Goal: Task Accomplishment & Management: Use online tool/utility

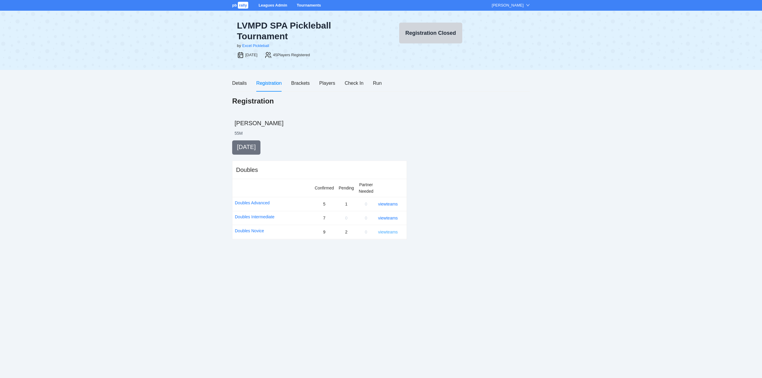
click at [385, 231] on link "view teams" at bounding box center [388, 232] width 20 height 5
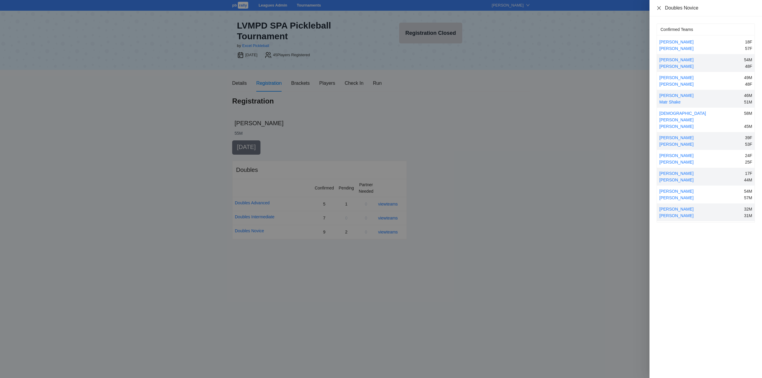
click at [659, 8] on icon "close" at bounding box center [659, 8] width 5 height 5
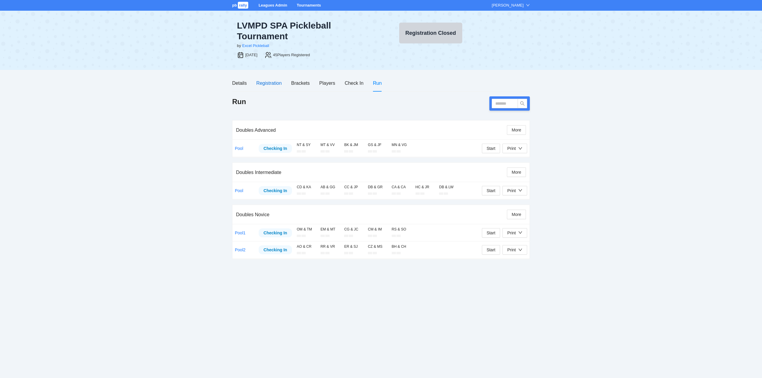
click at [271, 82] on div "Registration" at bounding box center [268, 82] width 25 height 7
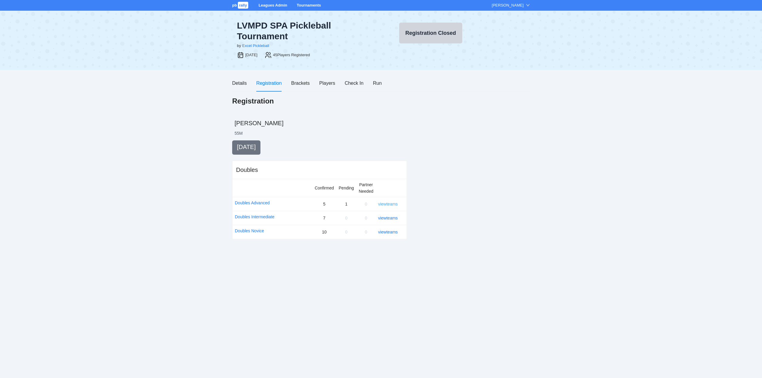
click at [386, 204] on link "view teams" at bounding box center [388, 204] width 20 height 5
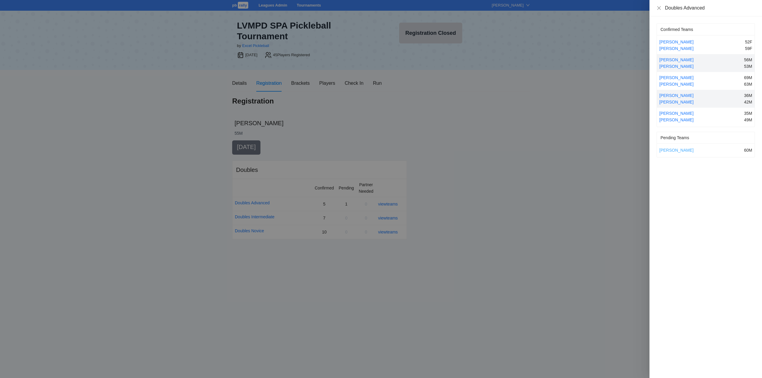
click at [676, 149] on link "[PERSON_NAME]" at bounding box center [676, 150] width 34 height 5
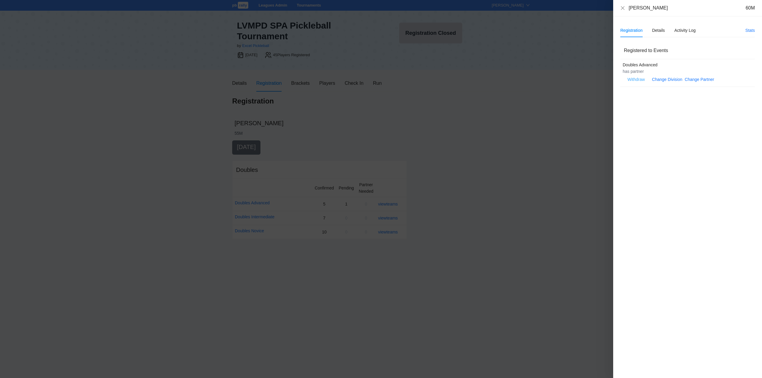
click at [633, 79] on span "Withdraw" at bounding box center [636, 79] width 17 height 7
click at [654, 62] on span "OK" at bounding box center [654, 60] width 6 height 7
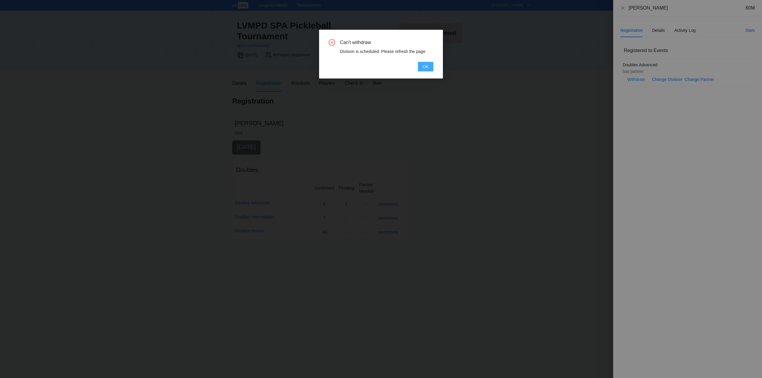
click at [424, 66] on span "OK" at bounding box center [426, 66] width 6 height 7
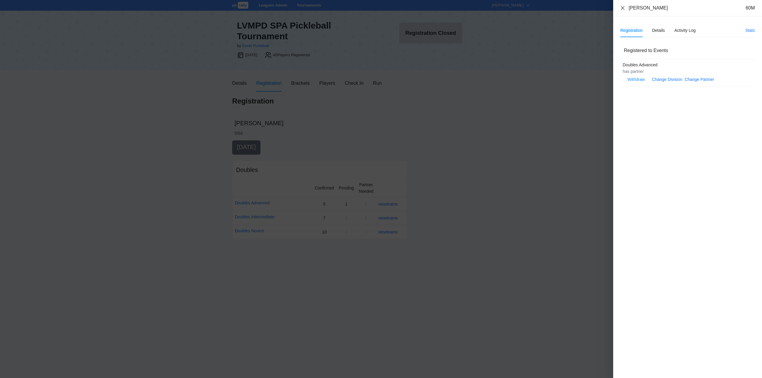
click at [622, 9] on icon "close" at bounding box center [622, 8] width 5 height 5
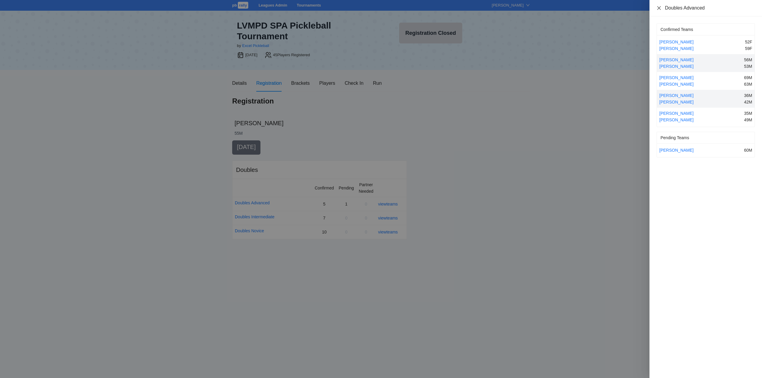
click at [659, 7] on icon "close" at bounding box center [659, 8] width 5 height 5
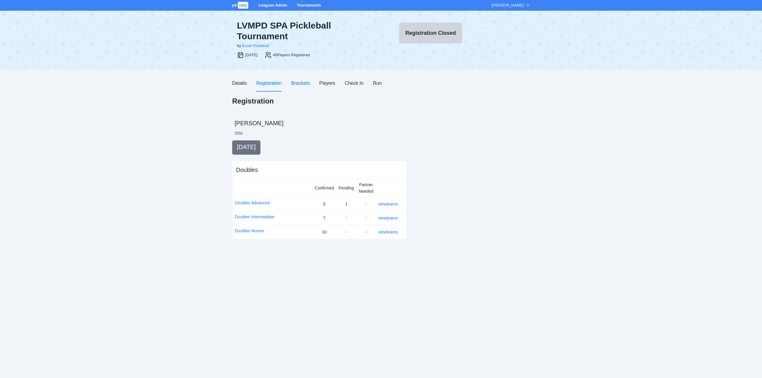
drag, startPoint x: 300, startPoint y: 82, endPoint x: 313, endPoint y: 94, distance: 17.3
click at [302, 84] on div "Brackets" at bounding box center [300, 82] width 18 height 7
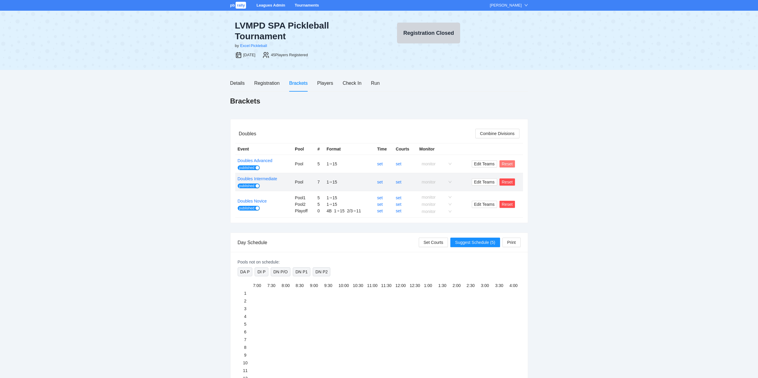
click at [508, 163] on span "Reset" at bounding box center [507, 164] width 11 height 7
click at [515, 147] on span "OK" at bounding box center [518, 146] width 6 height 7
click at [506, 182] on span "Reset" at bounding box center [507, 182] width 11 height 7
click at [518, 162] on span "OK" at bounding box center [518, 164] width 6 height 7
click at [505, 205] on span "Reset" at bounding box center [507, 204] width 11 height 7
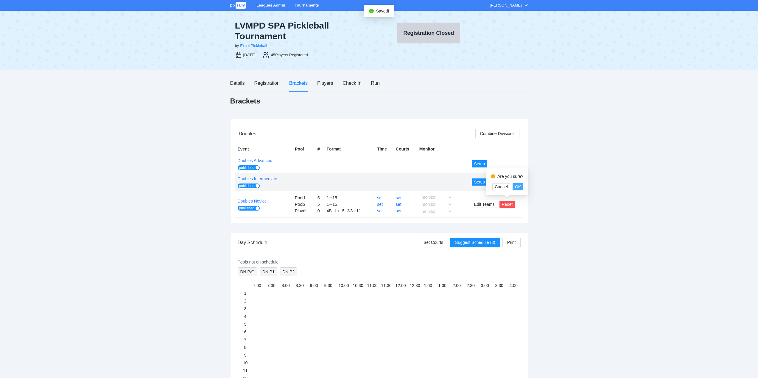
click at [518, 184] on span "OK" at bounding box center [518, 187] width 6 height 7
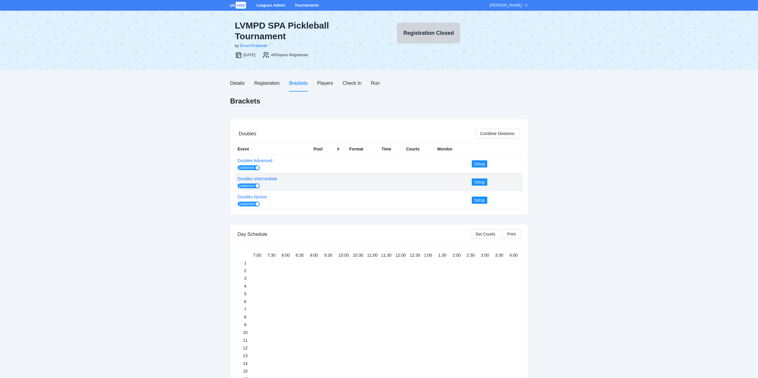
drag, startPoint x: 247, startPoint y: 168, endPoint x: 259, endPoint y: 175, distance: 14.3
click at [248, 168] on span "published" at bounding box center [246, 168] width 15 height 5
drag, startPoint x: 248, startPoint y: 185, endPoint x: 256, endPoint y: 193, distance: 11.6
click at [249, 185] on span "published" at bounding box center [246, 186] width 15 height 5
click at [247, 206] on span "published" at bounding box center [246, 204] width 15 height 5
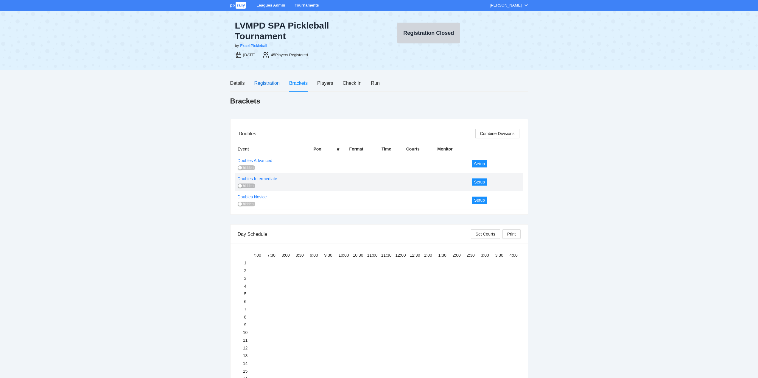
click at [267, 82] on div "Registration" at bounding box center [266, 82] width 25 height 7
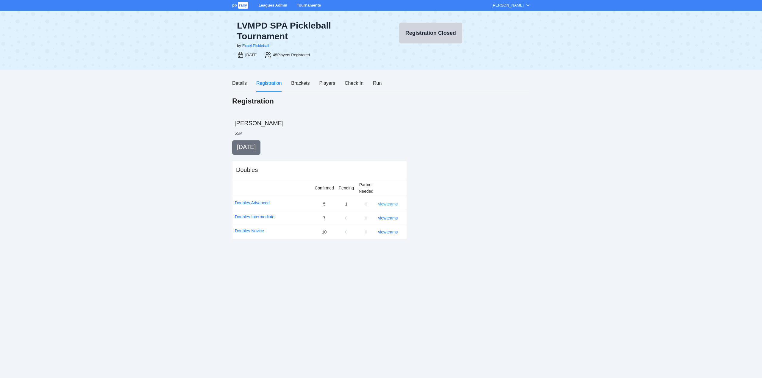
click at [386, 204] on link "view teams" at bounding box center [388, 204] width 20 height 5
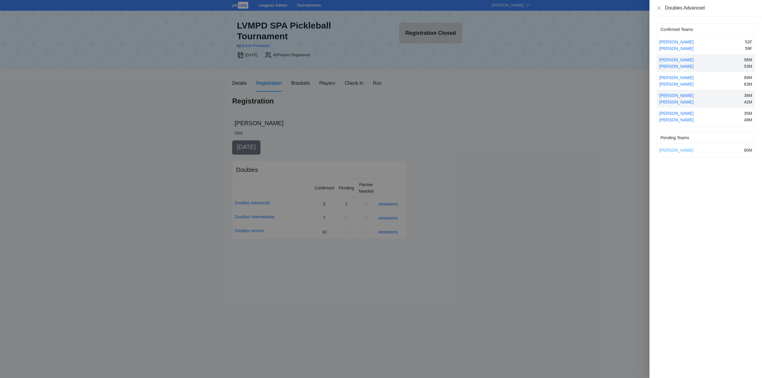
click at [678, 151] on link "[PERSON_NAME]" at bounding box center [676, 150] width 34 height 5
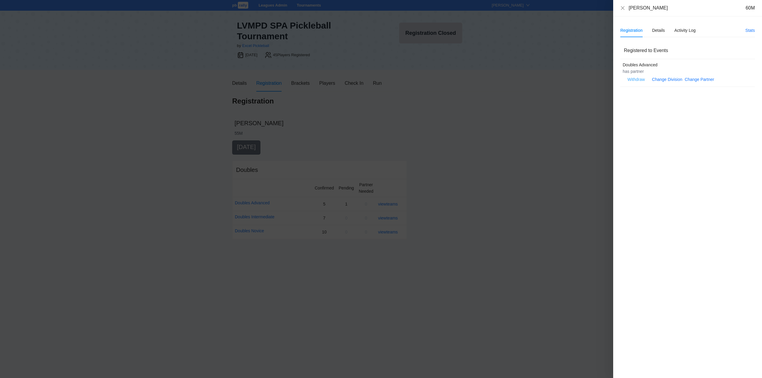
click at [637, 78] on span "Withdraw" at bounding box center [636, 79] width 17 height 7
click at [654, 63] on span "OK" at bounding box center [654, 60] width 6 height 7
drag, startPoint x: 622, startPoint y: 8, endPoint x: 599, endPoint y: 66, distance: 61.9
click at [622, 9] on icon "close" at bounding box center [622, 8] width 5 height 5
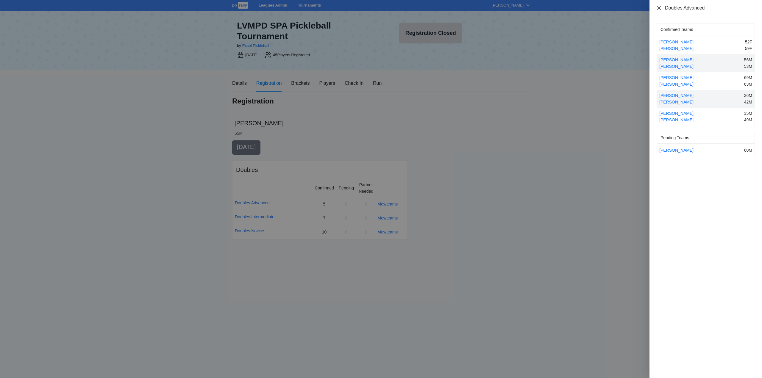
click at [659, 8] on icon "close" at bounding box center [659, 8] width 4 height 4
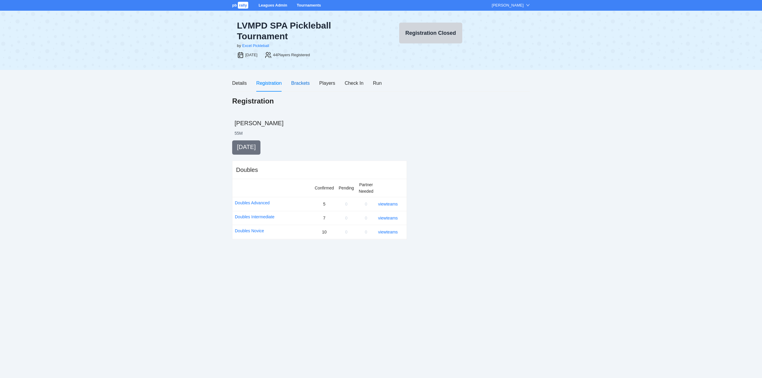
click at [298, 82] on div "Brackets" at bounding box center [300, 82] width 18 height 7
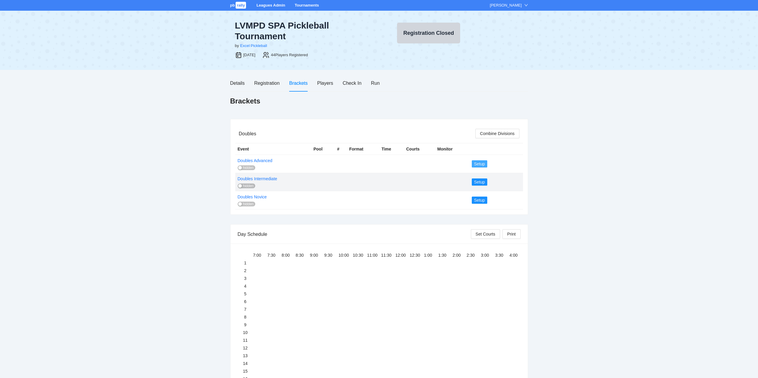
click at [481, 163] on span "Setup" at bounding box center [479, 164] width 11 height 7
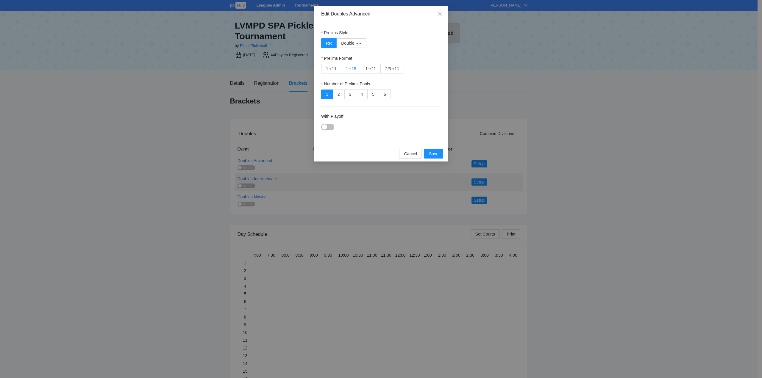
click at [351, 67] on div "➔" at bounding box center [349, 68] width 3 height 5
click at [331, 66] on div "1 ➔ 11" at bounding box center [331, 68] width 10 height 9
click at [325, 127] on div "button" at bounding box center [324, 126] width 5 height 5
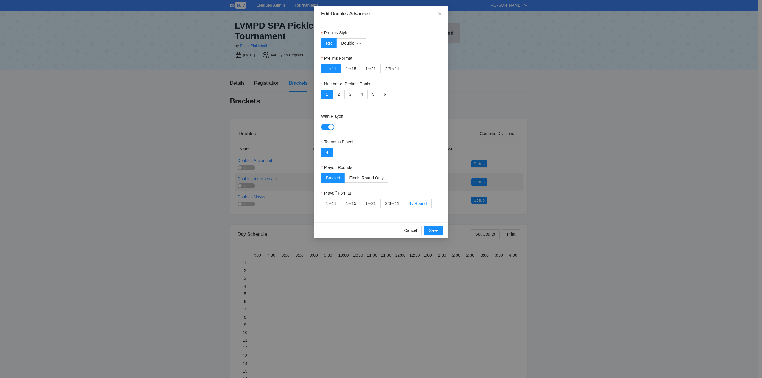
click at [419, 202] on span "By Round" at bounding box center [417, 203] width 18 height 5
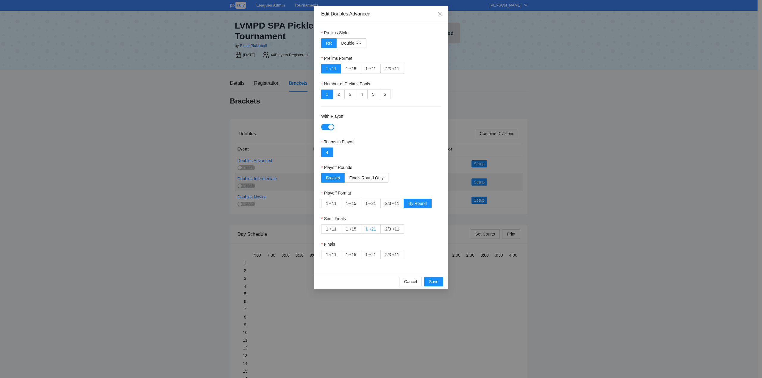
drag, startPoint x: 350, startPoint y: 227, endPoint x: 366, endPoint y: 232, distance: 16.9
click at [351, 227] on div "➔" at bounding box center [349, 229] width 3 height 5
click at [358, 229] on label "1 ➔ 15" at bounding box center [351, 229] width 20 height 10
drag, startPoint x: 390, startPoint y: 255, endPoint x: 395, endPoint y: 257, distance: 5.5
click at [391, 255] on div "2/3" at bounding box center [388, 254] width 6 height 9
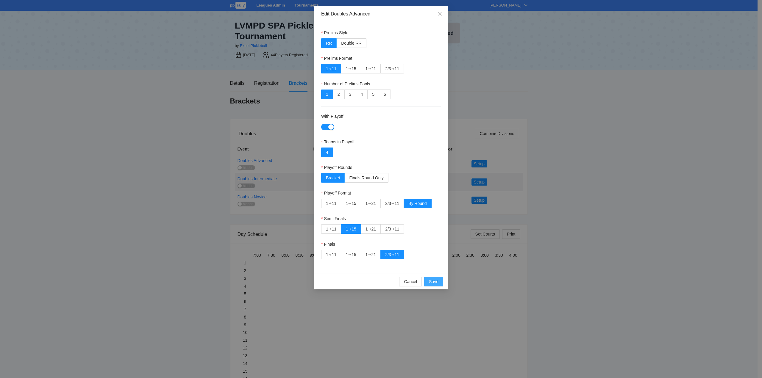
click at [433, 280] on span "Save" at bounding box center [434, 282] width 10 height 7
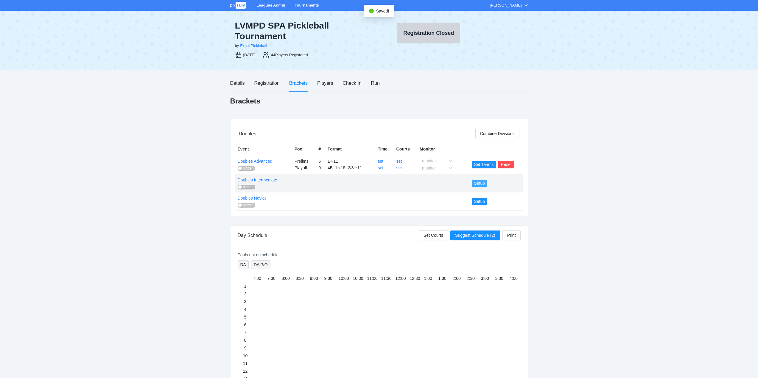
click at [479, 183] on span "Setup" at bounding box center [479, 183] width 11 height 7
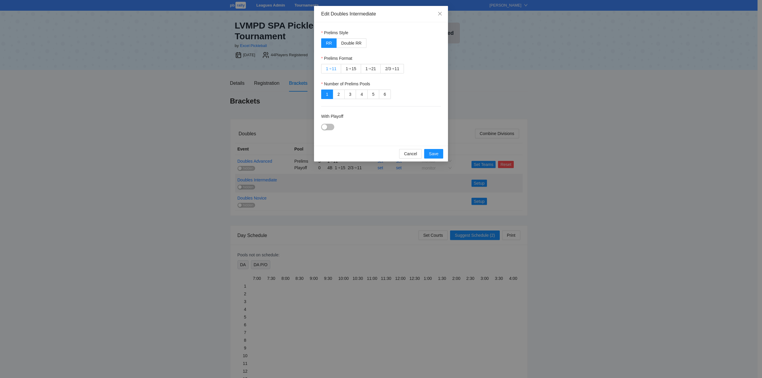
click at [331, 68] on div "➔" at bounding box center [330, 68] width 3 height 5
drag, startPoint x: 326, startPoint y: 125, endPoint x: 340, endPoint y: 132, distance: 15.5
click at [327, 125] on div "button" at bounding box center [324, 126] width 5 height 5
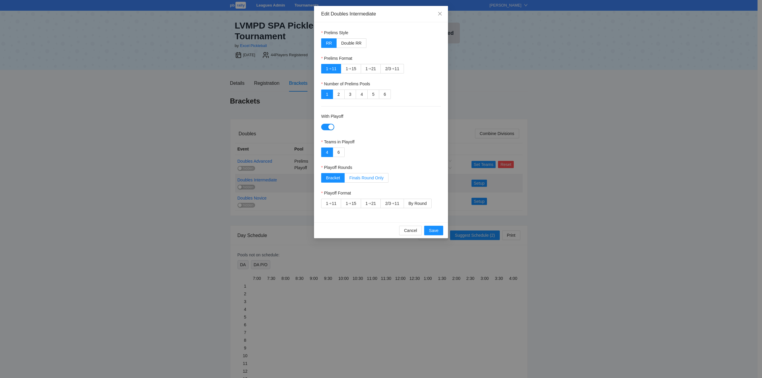
click at [367, 177] on span "Finals Round Only" at bounding box center [366, 178] width 34 height 5
click at [351, 202] on div "➔" at bounding box center [349, 203] width 3 height 5
click at [432, 229] on span "Save" at bounding box center [434, 230] width 10 height 7
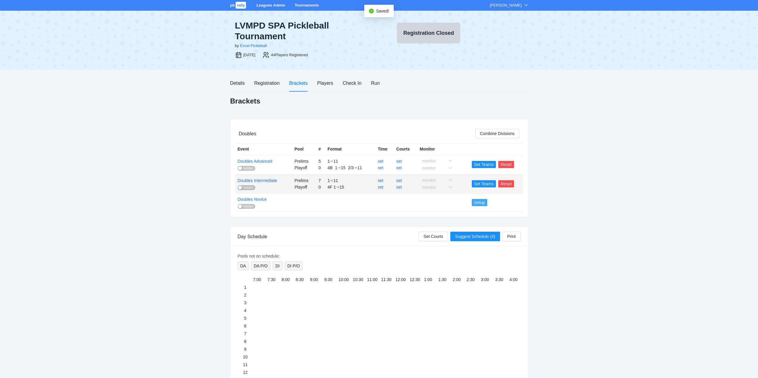
click at [480, 202] on span "Setup" at bounding box center [479, 202] width 11 height 7
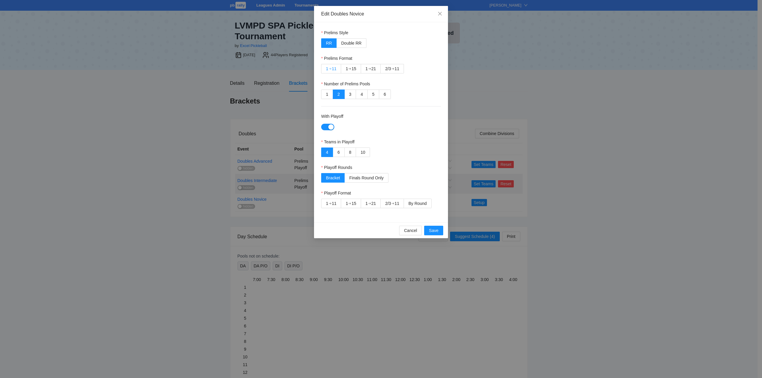
click at [331, 67] on div "➔" at bounding box center [330, 68] width 3 height 5
click at [418, 203] on span "By Round" at bounding box center [417, 203] width 18 height 5
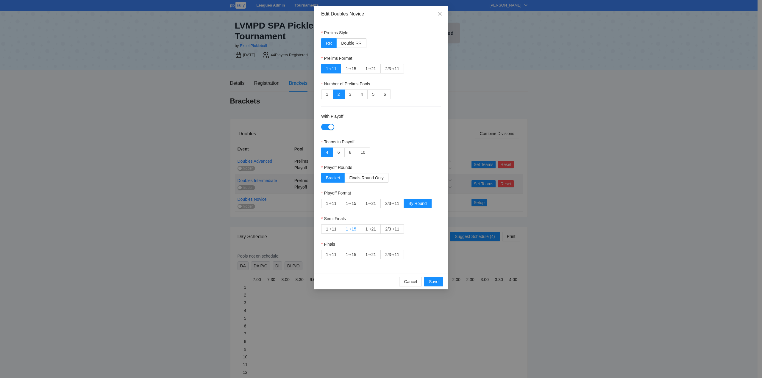
click at [350, 229] on div "➔" at bounding box center [349, 229] width 3 height 5
click at [389, 253] on div "2/3" at bounding box center [388, 254] width 6 height 9
click at [432, 281] on span "Save" at bounding box center [434, 282] width 10 height 7
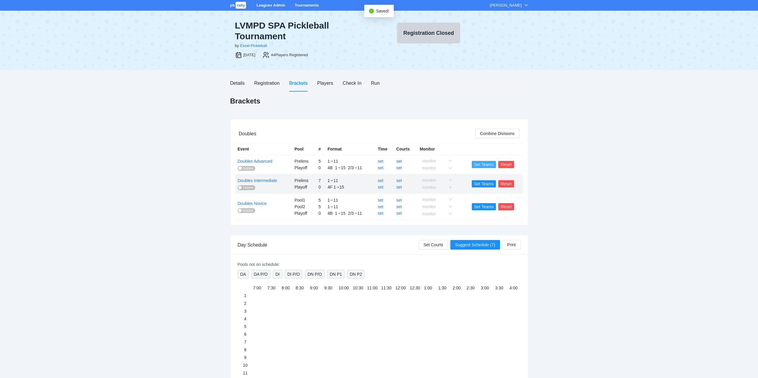
click at [482, 163] on span "Set Teams" at bounding box center [484, 164] width 20 height 7
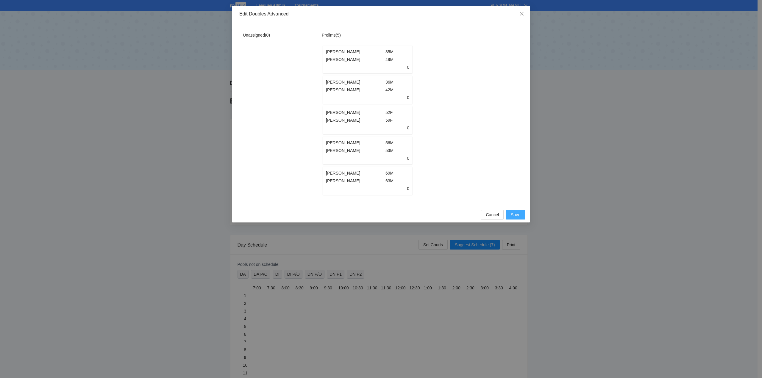
click at [516, 218] on span "Save" at bounding box center [516, 215] width 10 height 7
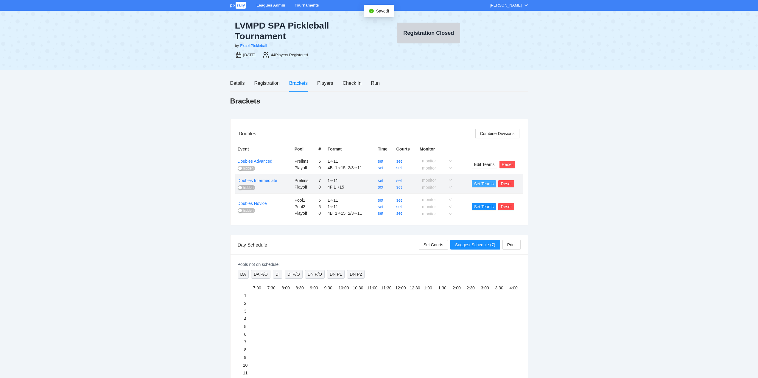
click at [482, 184] on span "Set Teams" at bounding box center [484, 184] width 20 height 7
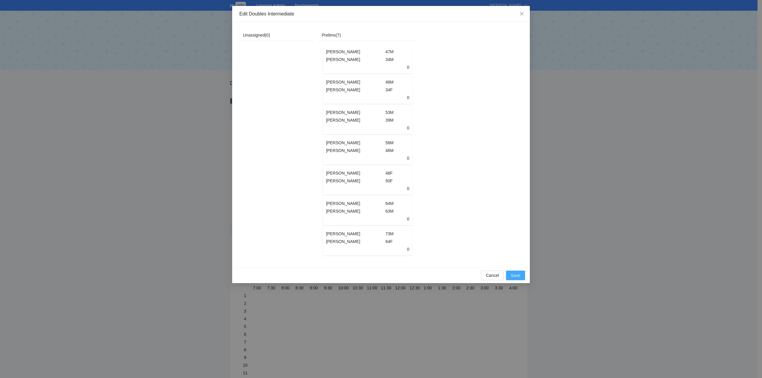
click at [513, 278] on span "Save" at bounding box center [516, 275] width 10 height 7
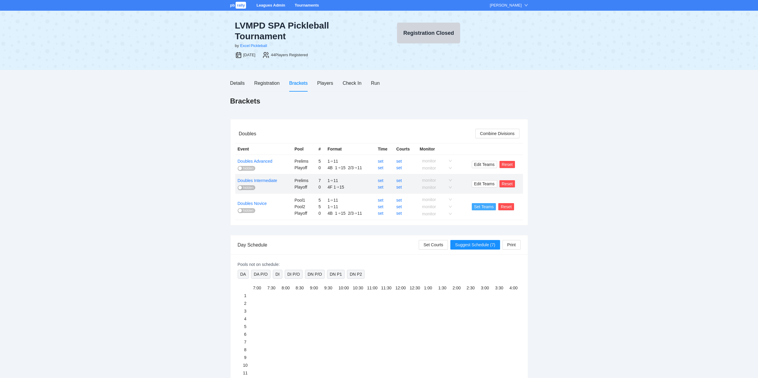
click at [483, 205] on span "Set Teams" at bounding box center [484, 207] width 20 height 7
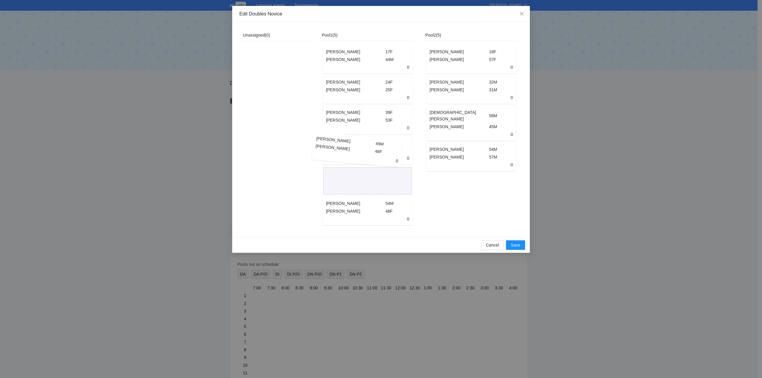
drag, startPoint x: 444, startPoint y: 146, endPoint x: 329, endPoint y: 145, distance: 114.3
click at [329, 145] on div "Unassigned ( 0 ) Pool1 ( 5 ) Olivia Muncie 17F Ty Muncie 44M 0 Emily Madmon 24F…" at bounding box center [379, 129] width 281 height 201
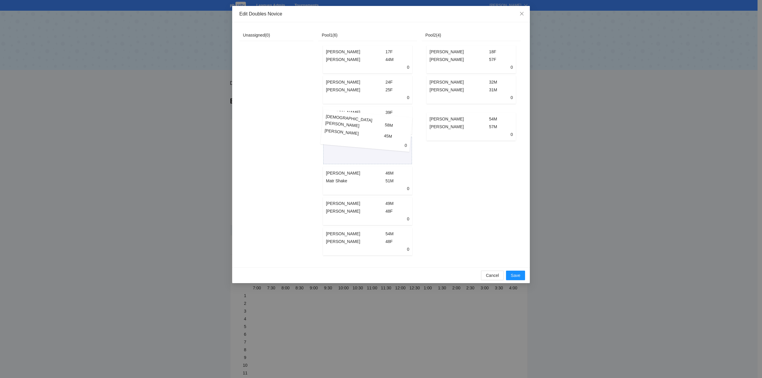
drag, startPoint x: 445, startPoint y: 118, endPoint x: 340, endPoint y: 126, distance: 105.1
click at [340, 126] on div "Unassigned ( 0 ) Pool1 ( 6 ) Olivia Muncie 17F Ty Muncie 44M 0 Emily Madmon 24F…" at bounding box center [379, 144] width 281 height 231
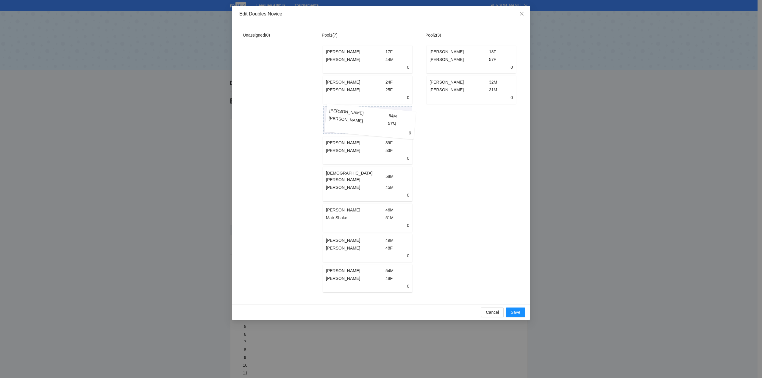
drag, startPoint x: 446, startPoint y: 119, endPoint x: 345, endPoint y: 120, distance: 100.9
click at [345, 120] on div "Unassigned ( 0 ) Pool1 ( 7 ) Olivia Muncie 17F Ty Muncie 44M 0 Emily Madmon 24F…" at bounding box center [379, 163] width 281 height 268
drag, startPoint x: 340, startPoint y: 239, endPoint x: 444, endPoint y: 118, distance: 159.8
click at [445, 117] on div "Unassigned ( 0 ) Pool1 ( 8 ) Olivia Muncie 17F Ty Muncie 44M 0 Emily Madmon 24F…" at bounding box center [379, 163] width 281 height 268
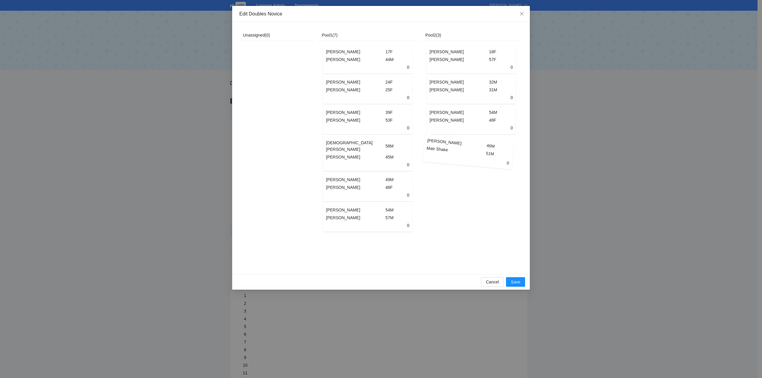
drag, startPoint x: 336, startPoint y: 180, endPoint x: 436, endPoint y: 152, distance: 104.3
click at [436, 152] on div "Unassigned ( 0 ) Pool1 ( 7 ) Olivia Muncie 17F Ty Muncie 44M 0 Emily Madmon 24F…" at bounding box center [379, 148] width 281 height 238
drag, startPoint x: 349, startPoint y: 177, endPoint x: 452, endPoint y: 151, distance: 106.9
click at [452, 151] on div "Unassigned ( 0 ) Pool1 ( 7 ) Olivia Muncie 17F Ty Muncie 44M 0 Emily Madmon 24F…" at bounding box center [379, 148] width 281 height 238
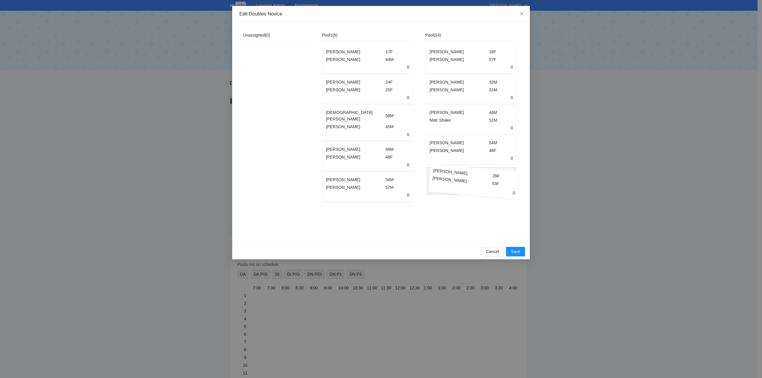
drag, startPoint x: 344, startPoint y: 119, endPoint x: 450, endPoint y: 181, distance: 123.1
click at [450, 181] on div "Unassigned ( 0 ) Pool1 ( 6 ) Olivia Muncie 17F Ty Muncie 44M 0 Emily Madmon 24F…" at bounding box center [379, 132] width 281 height 207
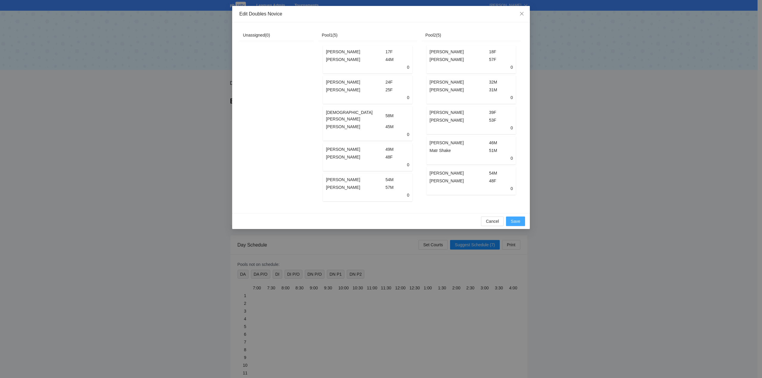
click at [515, 220] on span "Save" at bounding box center [516, 221] width 10 height 7
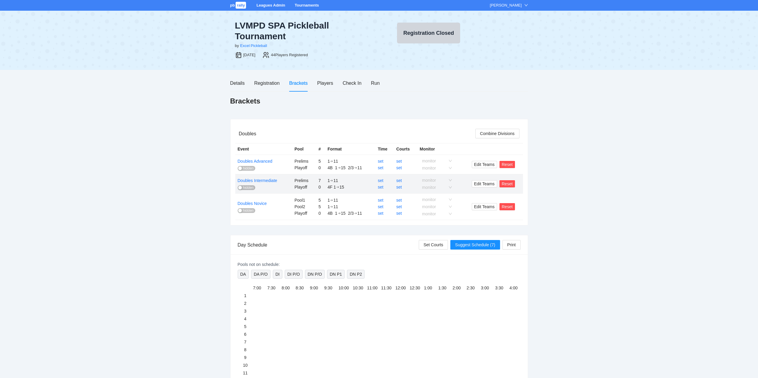
click at [244, 169] on span "hidden" at bounding box center [248, 168] width 11 height 5
click at [244, 187] on span "hidden" at bounding box center [248, 187] width 11 height 5
click at [247, 210] on span "hidden" at bounding box center [248, 210] width 11 height 5
click at [375, 82] on div "Run" at bounding box center [375, 82] width 9 height 7
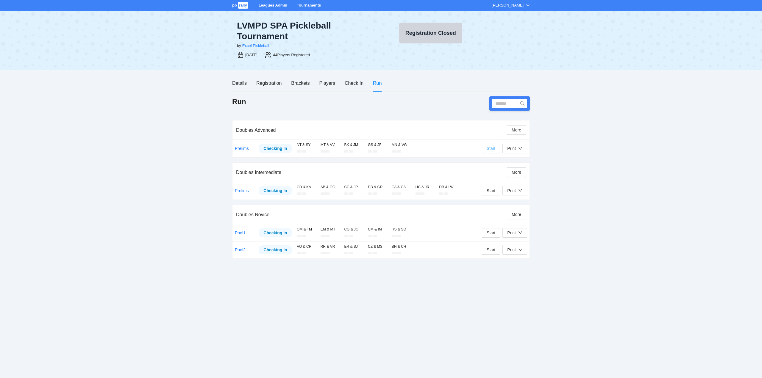
click at [491, 148] on span "Start" at bounding box center [491, 148] width 9 height 7
click at [492, 189] on span "Start" at bounding box center [491, 191] width 9 height 7
click at [492, 234] on span "Start" at bounding box center [491, 233] width 9 height 7
click at [490, 250] on span "Start" at bounding box center [491, 250] width 9 height 7
click at [301, 145] on div "Round 1" at bounding box center [307, 145] width 21 height 6
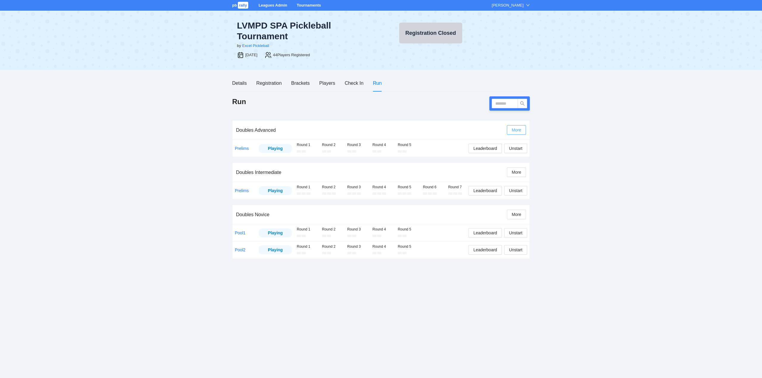
click at [516, 130] on span "More" at bounding box center [517, 130] width 10 height 7
click at [490, 132] on div "Doubles Advanced" at bounding box center [371, 130] width 271 height 17
click at [519, 148] on span "Unstart" at bounding box center [515, 148] width 13 height 7
click at [517, 192] on span "Unstart" at bounding box center [515, 191] width 13 height 7
click at [514, 233] on span "Unstart" at bounding box center [515, 233] width 13 height 7
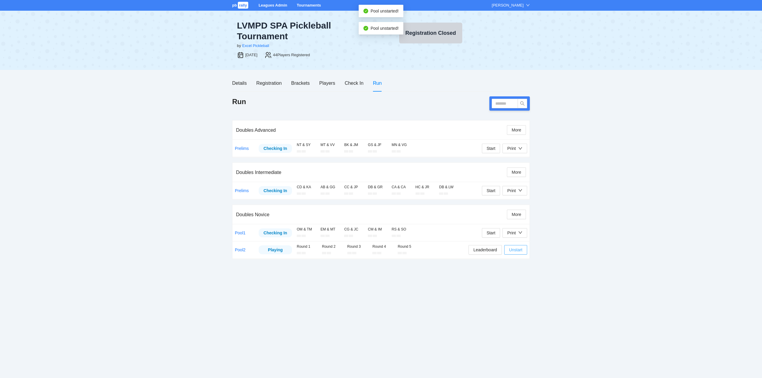
click at [516, 250] on span "Unstart" at bounding box center [515, 250] width 13 height 7
click at [515, 147] on div "Print" at bounding box center [511, 148] width 9 height 7
click at [515, 159] on span "Overview" at bounding box center [521, 160] width 31 height 7
click at [520, 191] on icon "down" at bounding box center [520, 190] width 4 height 4
click at [512, 202] on span "Overview" at bounding box center [521, 202] width 31 height 7
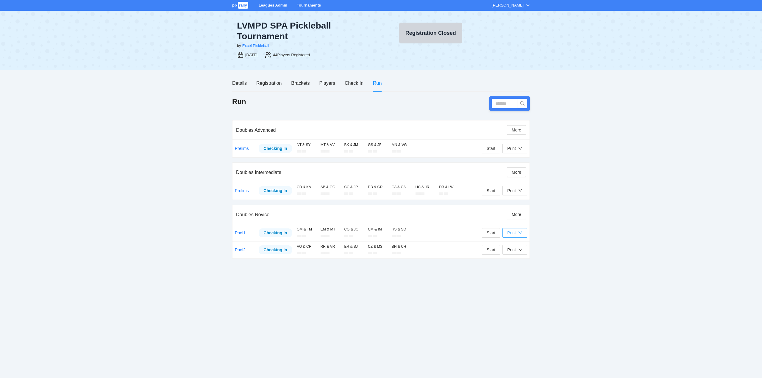
click at [519, 233] on icon "down" at bounding box center [520, 233] width 4 height 4
click at [517, 244] on span "Overview" at bounding box center [521, 244] width 31 height 7
click at [517, 251] on div "Print" at bounding box center [514, 250] width 15 height 7
click at [516, 261] on span "Overview" at bounding box center [521, 262] width 31 height 7
click at [521, 148] on icon "down" at bounding box center [520, 148] width 4 height 4
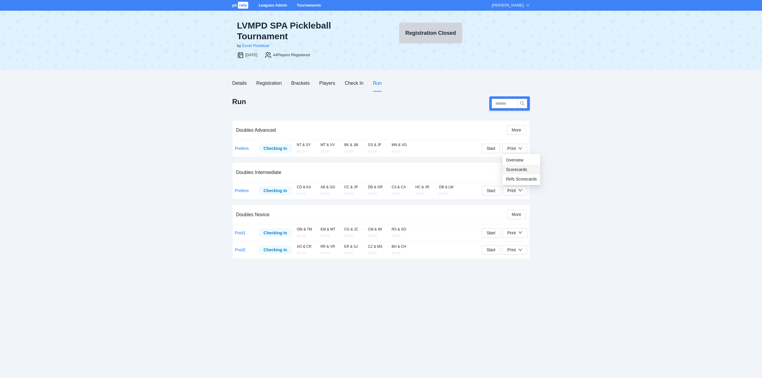
click at [516, 169] on span "Scorecards" at bounding box center [521, 169] width 31 height 7
click at [517, 191] on div "Print" at bounding box center [514, 191] width 15 height 7
click at [516, 213] on span "Scorecards" at bounding box center [521, 212] width 31 height 7
click at [522, 148] on icon "down" at bounding box center [520, 148] width 4 height 4
click at [520, 169] on span "Scorecards" at bounding box center [521, 169] width 31 height 7
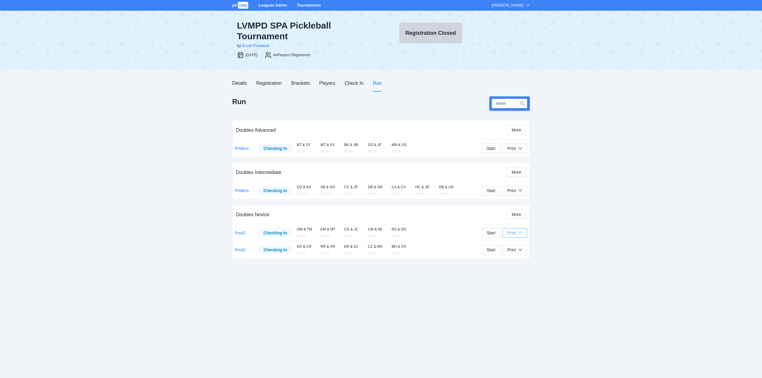
click at [515, 233] on div "Print" at bounding box center [511, 233] width 9 height 7
click at [516, 255] on span "Scorecards" at bounding box center [521, 254] width 31 height 7
click at [517, 250] on div "Print" at bounding box center [514, 250] width 15 height 7
click at [515, 272] on span "Scorecards" at bounding box center [521, 271] width 31 height 7
click at [505, 103] on input "text" at bounding box center [505, 104] width 26 height 10
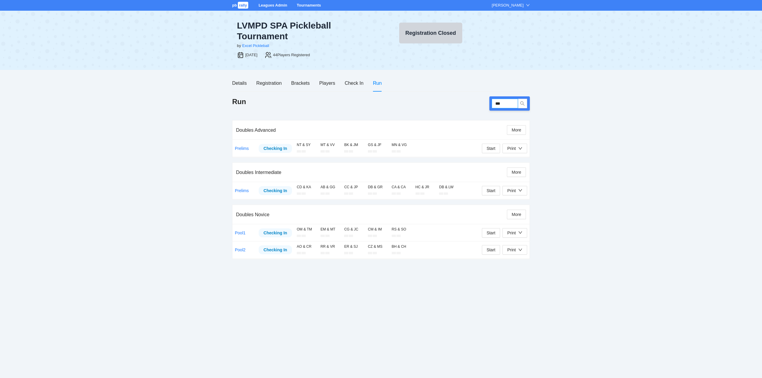
type input "****"
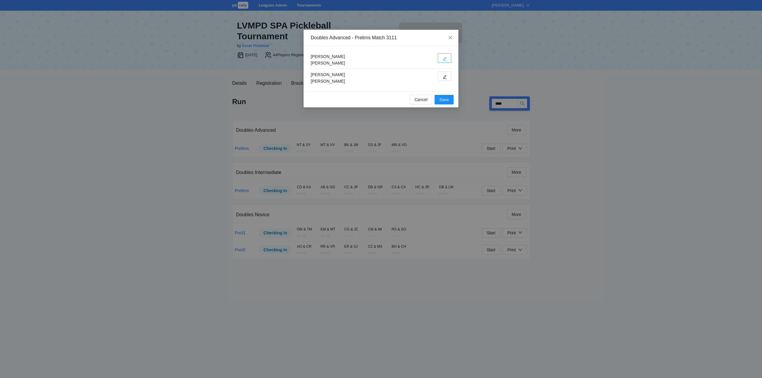
click at [446, 59] on icon "edit" at bounding box center [445, 59] width 4 height 4
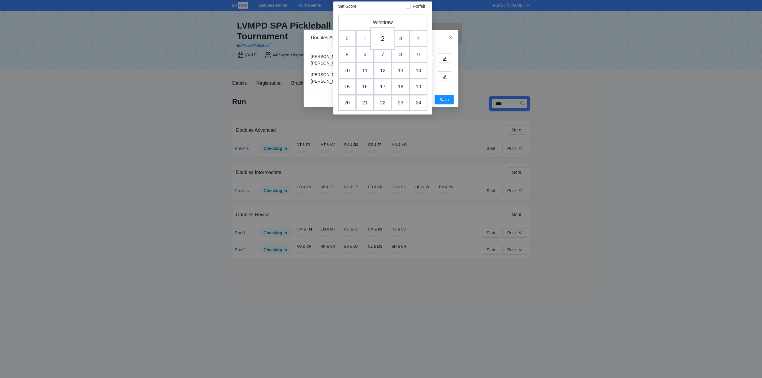
click at [384, 38] on td "2" at bounding box center [382, 38] width 25 height 23
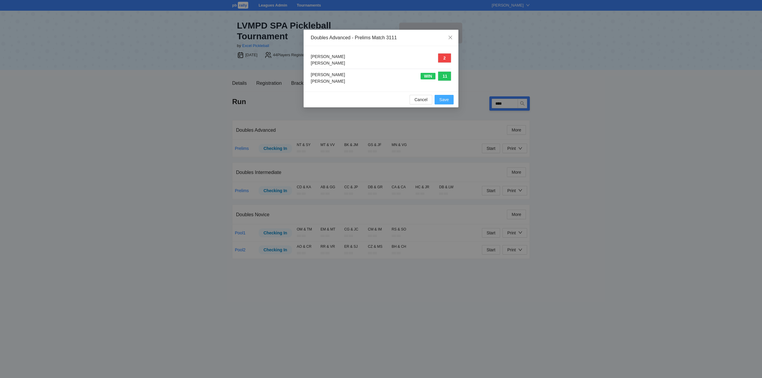
click at [447, 99] on span "Save" at bounding box center [444, 99] width 10 height 7
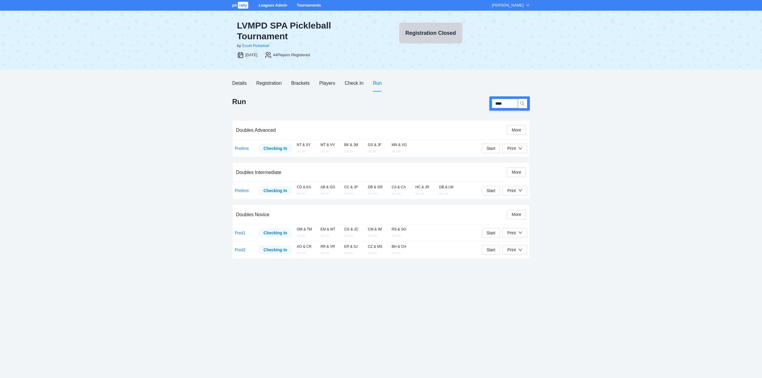
click at [512, 103] on input "****" at bounding box center [505, 104] width 26 height 10
type input "****"
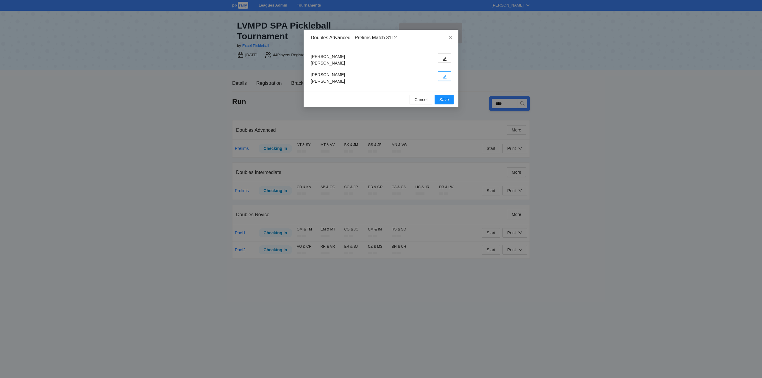
click at [447, 77] on button "button" at bounding box center [444, 76] width 13 height 10
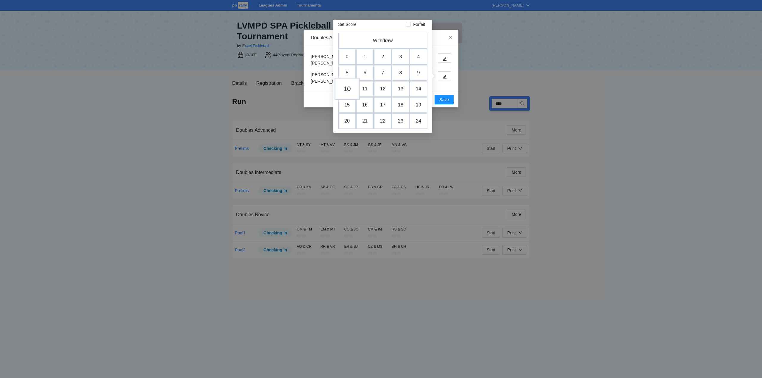
click at [349, 90] on td "10" at bounding box center [347, 89] width 25 height 23
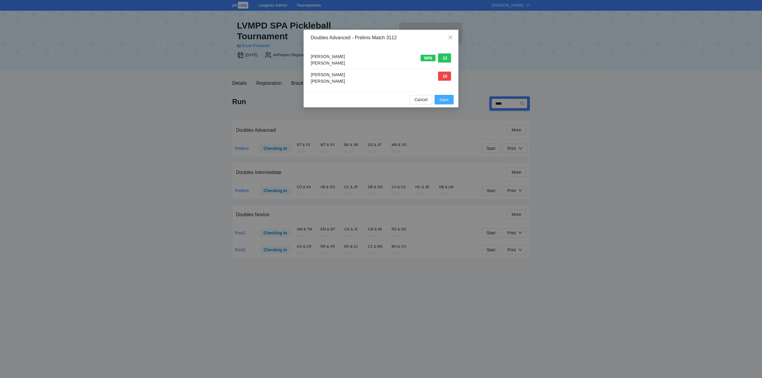
click at [443, 99] on span "Save" at bounding box center [444, 99] width 10 height 7
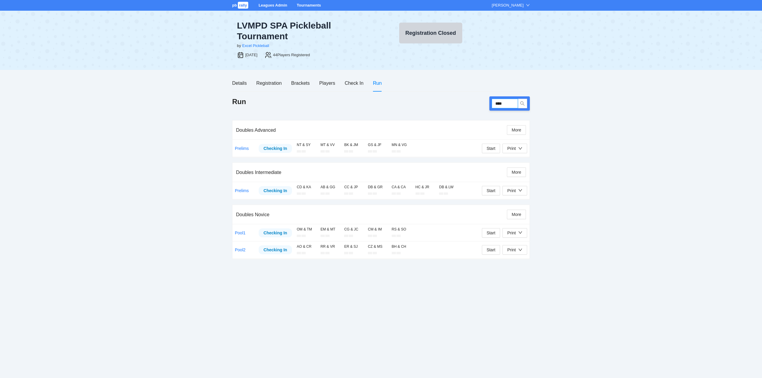
click at [509, 104] on input "****" at bounding box center [505, 104] width 26 height 10
type input "****"
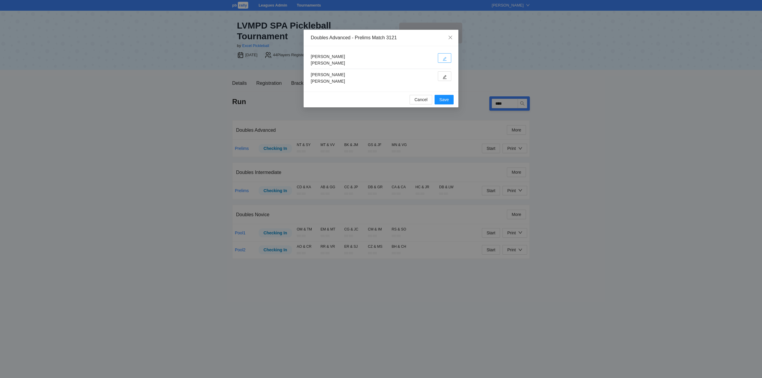
click at [445, 59] on icon "edit" at bounding box center [445, 59] width 4 height 4
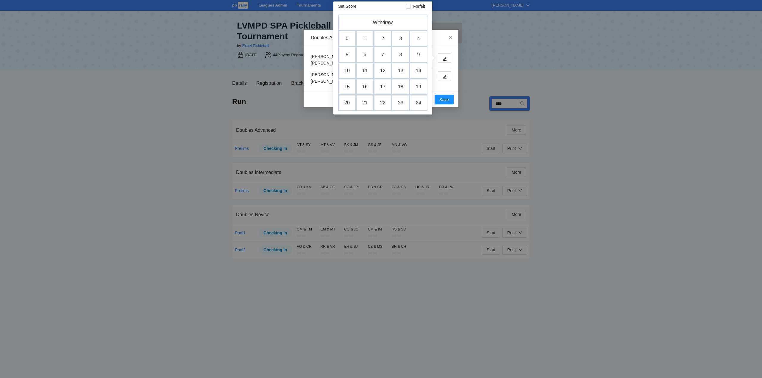
click at [418, 39] on td "4" at bounding box center [419, 39] width 18 height 16
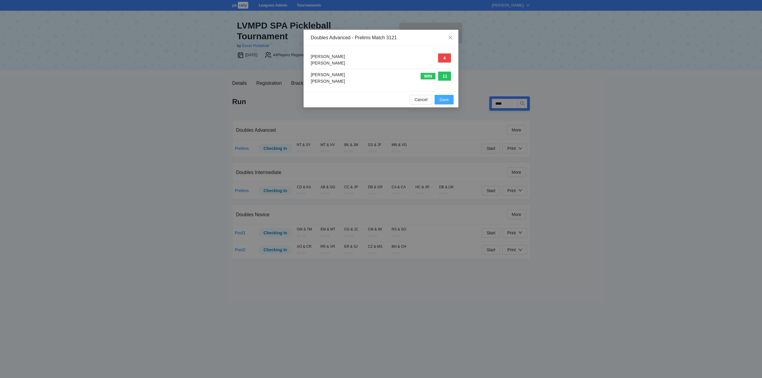
click at [442, 99] on span "Save" at bounding box center [444, 99] width 10 height 7
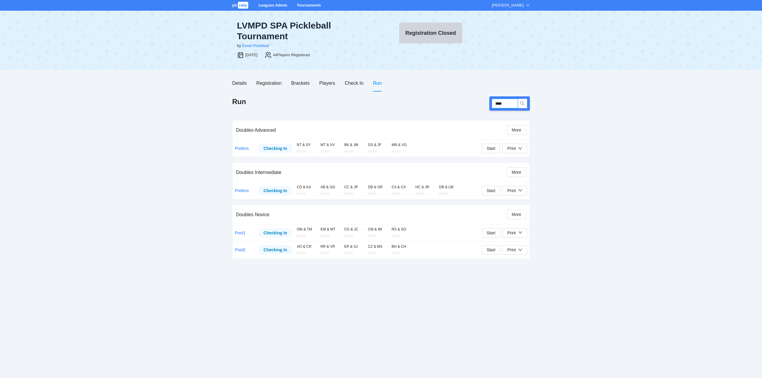
click at [508, 105] on input "****" at bounding box center [505, 104] width 26 height 10
type input "****"
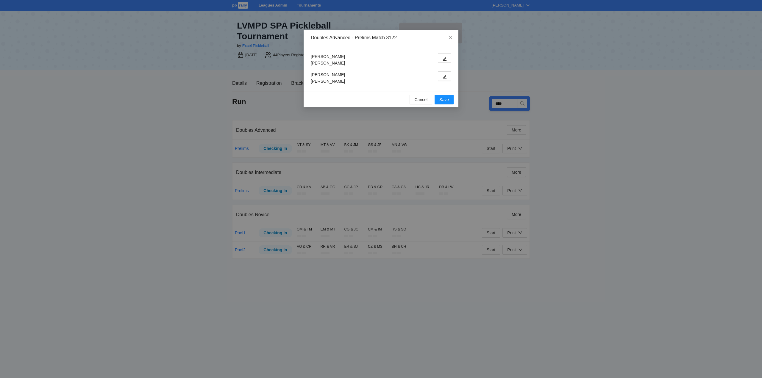
click at [371, 77] on div "Jeanne Minor Bodhyupa Kahn" at bounding box center [381, 77] width 141 height 13
click at [445, 75] on span "edit" at bounding box center [445, 77] width 4 height 4
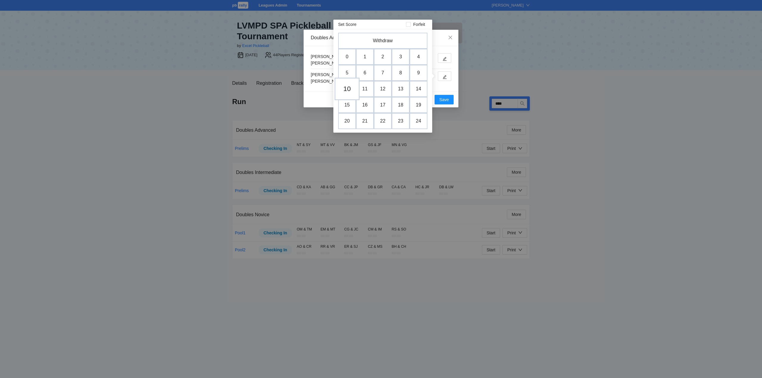
click at [349, 88] on td "10" at bounding box center [347, 89] width 25 height 23
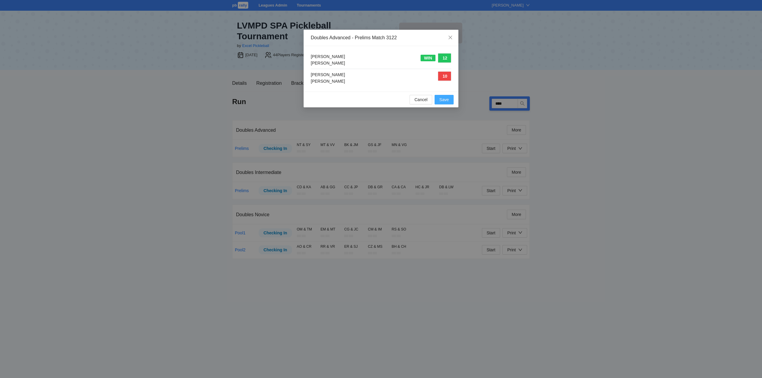
click at [445, 99] on span "Save" at bounding box center [444, 99] width 10 height 7
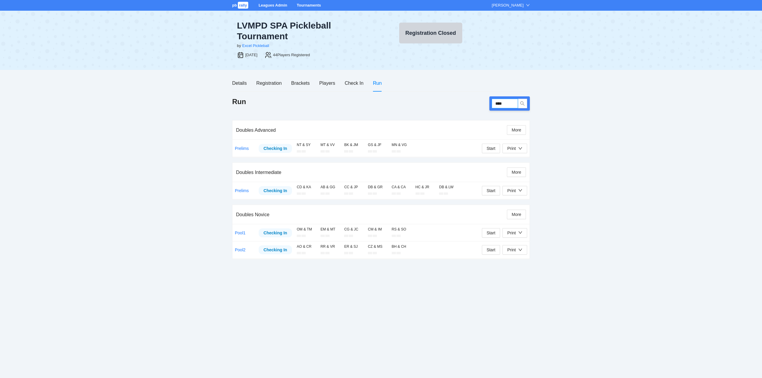
click at [508, 105] on input "****" at bounding box center [505, 104] width 26 height 10
type input "****"
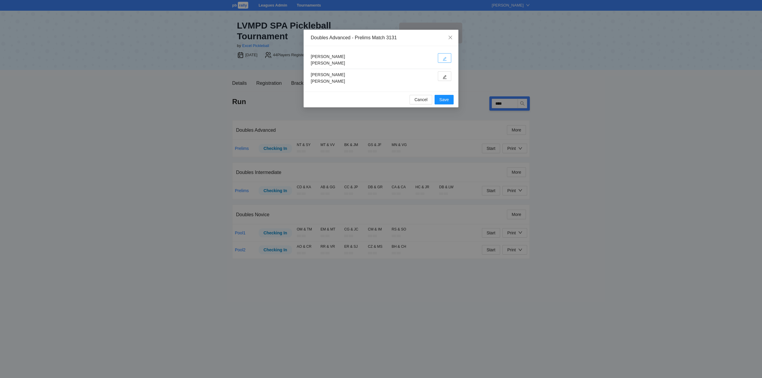
click at [446, 58] on icon "edit" at bounding box center [445, 59] width 4 height 4
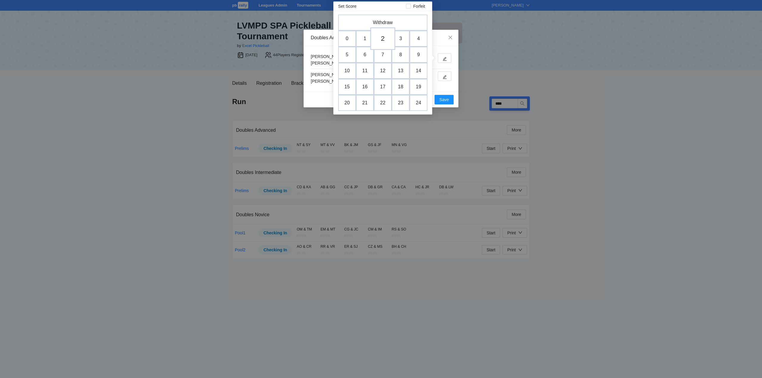
click at [383, 38] on td "2" at bounding box center [382, 38] width 25 height 23
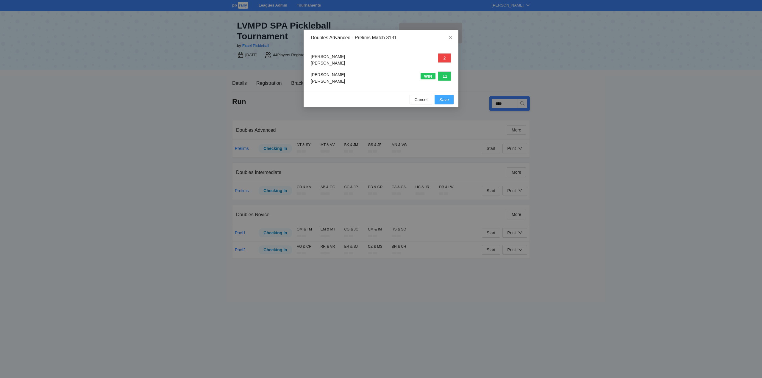
click at [444, 98] on span "Save" at bounding box center [444, 99] width 10 height 7
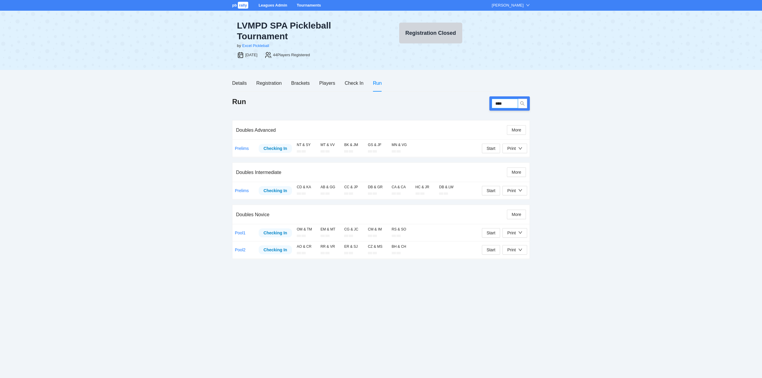
click at [511, 104] on input "****" at bounding box center [505, 104] width 26 height 10
type input "****"
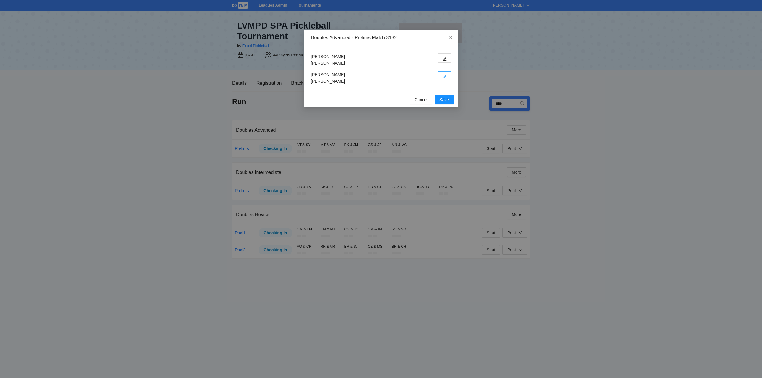
click at [447, 74] on button "button" at bounding box center [444, 76] width 13 height 10
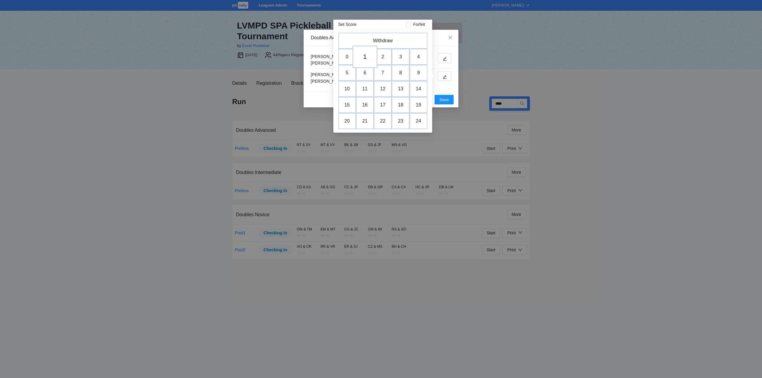
click at [369, 55] on td "1" at bounding box center [365, 57] width 25 height 23
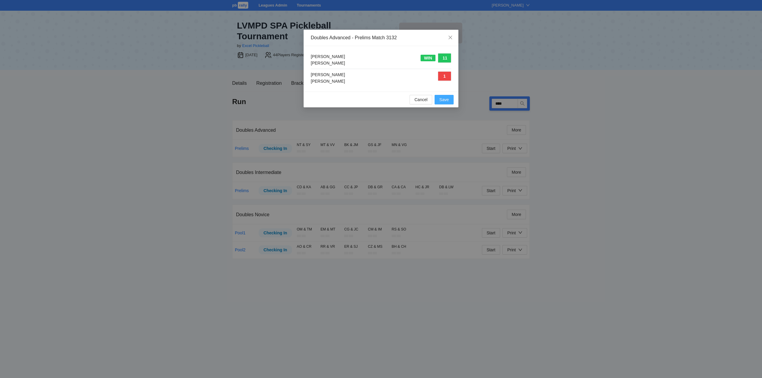
click at [443, 99] on span "Save" at bounding box center [444, 99] width 10 height 7
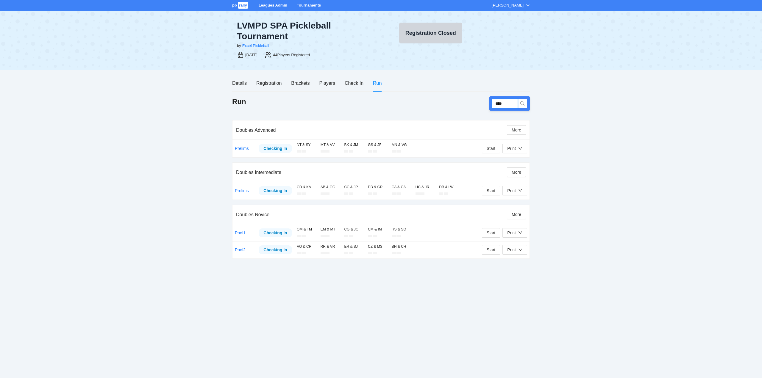
click at [506, 105] on input "****" at bounding box center [505, 104] width 26 height 10
type input "****"
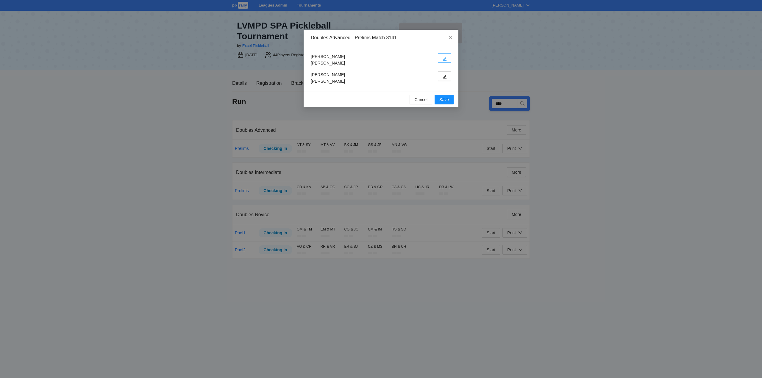
click at [444, 59] on icon "edit" at bounding box center [445, 59] width 4 height 4
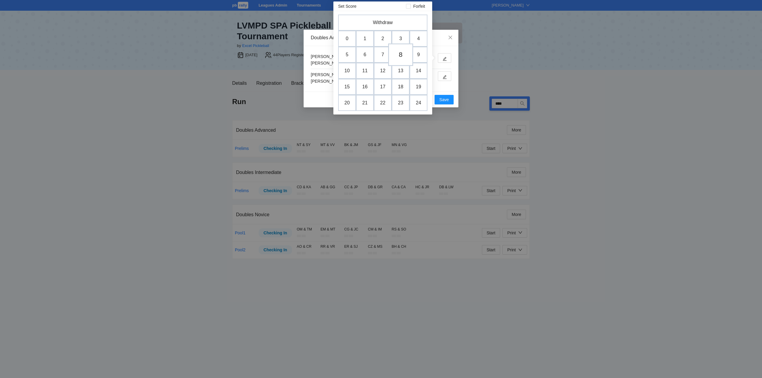
click at [398, 54] on td "8" at bounding box center [400, 54] width 25 height 23
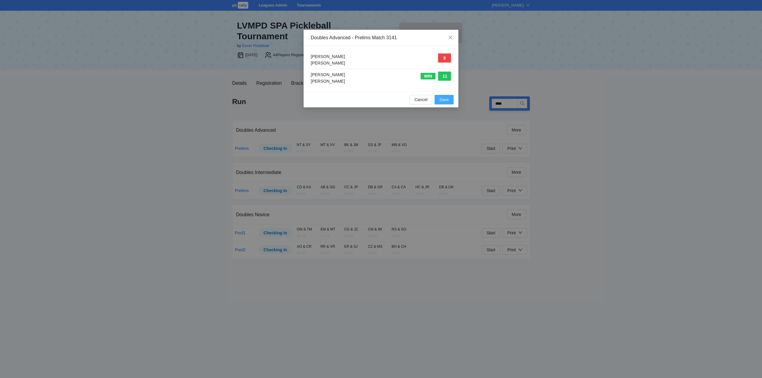
click at [445, 100] on span "Save" at bounding box center [444, 99] width 10 height 7
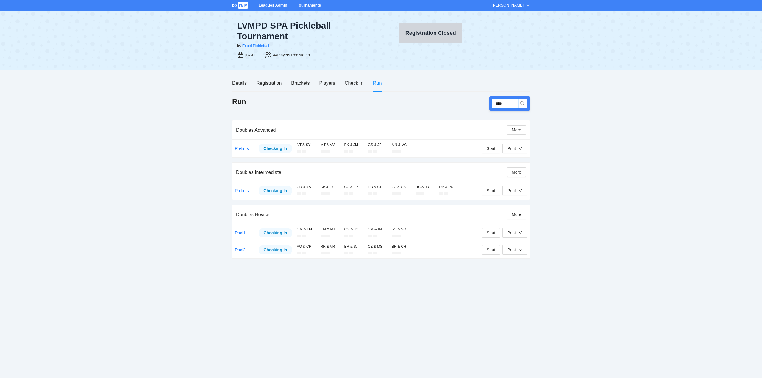
click at [508, 102] on input "****" at bounding box center [505, 104] width 26 height 10
type input "****"
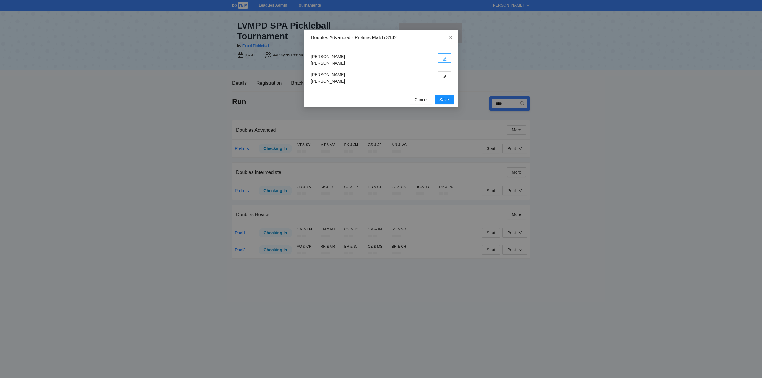
click at [446, 58] on icon "edit" at bounding box center [445, 59] width 4 height 4
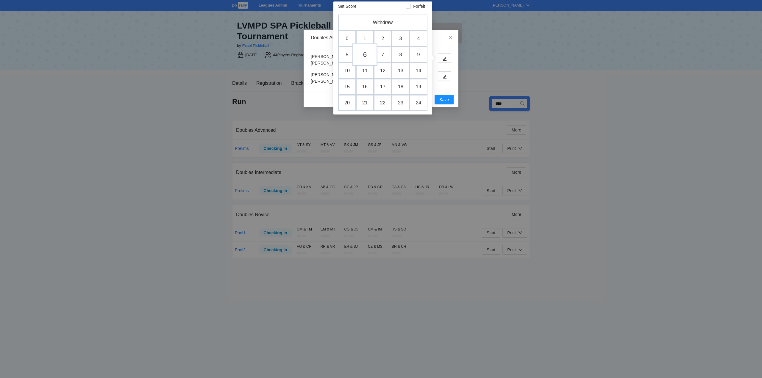
click at [364, 55] on td "6" at bounding box center [365, 54] width 25 height 23
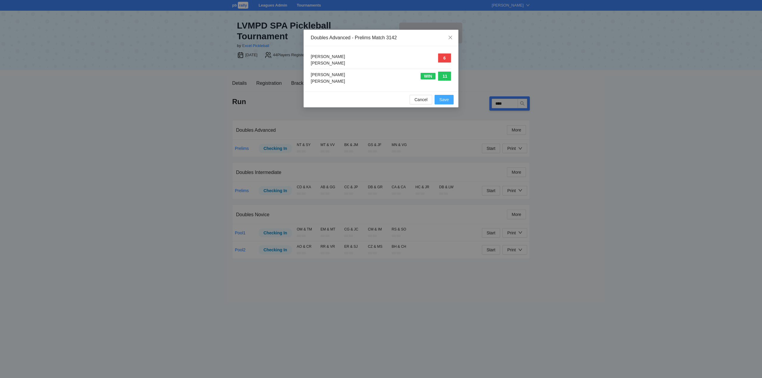
click at [442, 100] on span "Save" at bounding box center [444, 99] width 10 height 7
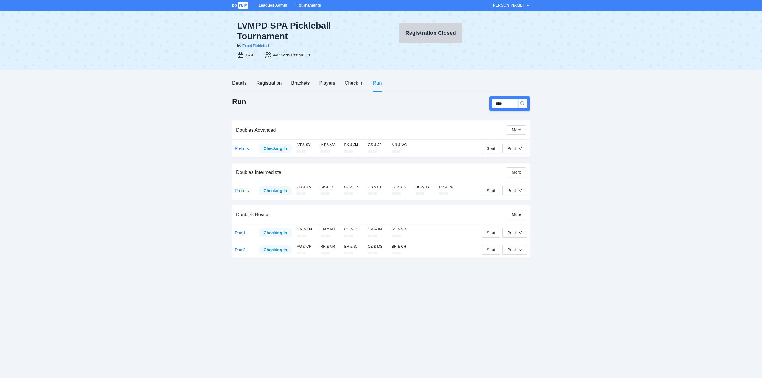
click at [507, 105] on input "****" at bounding box center [505, 104] width 26 height 10
type input "****"
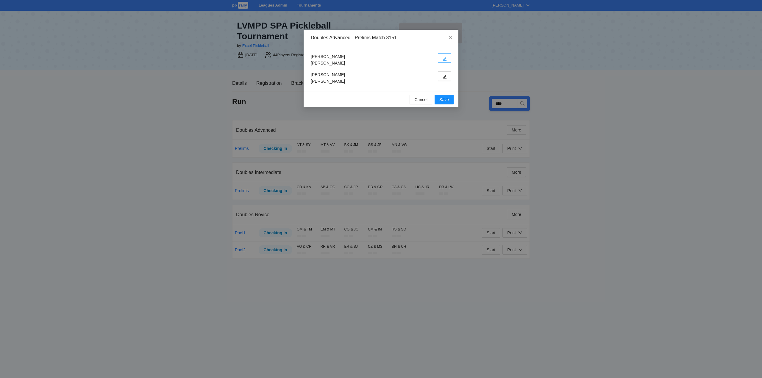
click at [445, 58] on icon "edit" at bounding box center [445, 59] width 4 height 4
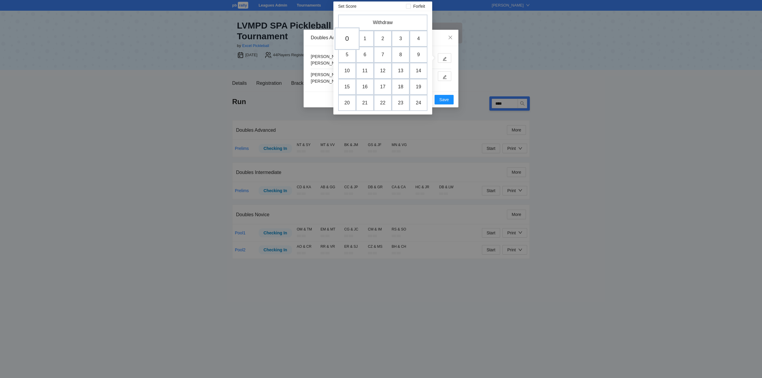
click at [348, 37] on td "0" at bounding box center [347, 38] width 25 height 23
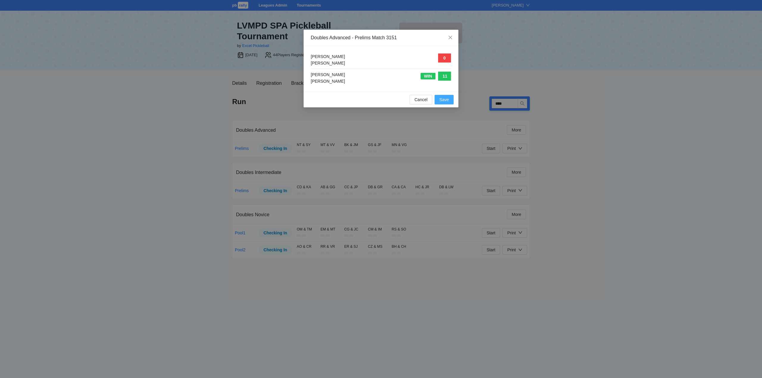
click at [444, 100] on span "Save" at bounding box center [444, 99] width 10 height 7
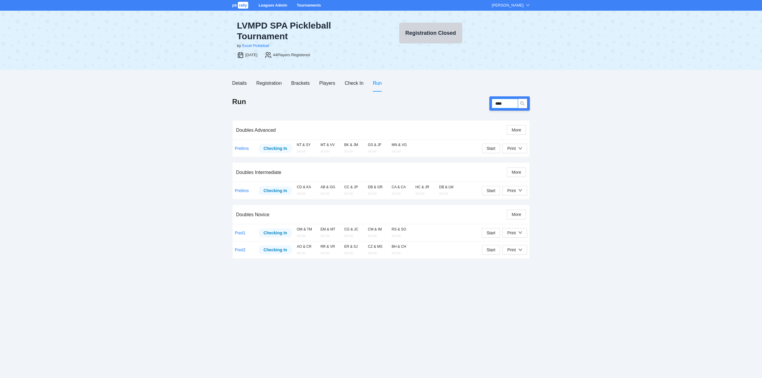
click at [509, 105] on input "****" at bounding box center [505, 104] width 26 height 10
type input "****"
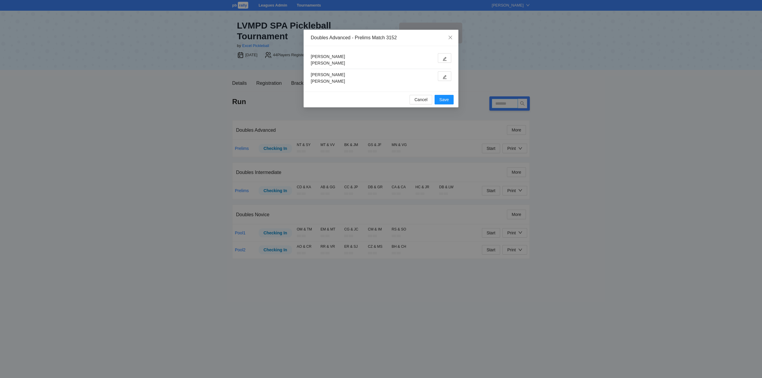
type input "****"
click at [444, 58] on icon "edit" at bounding box center [445, 59] width 4 height 4
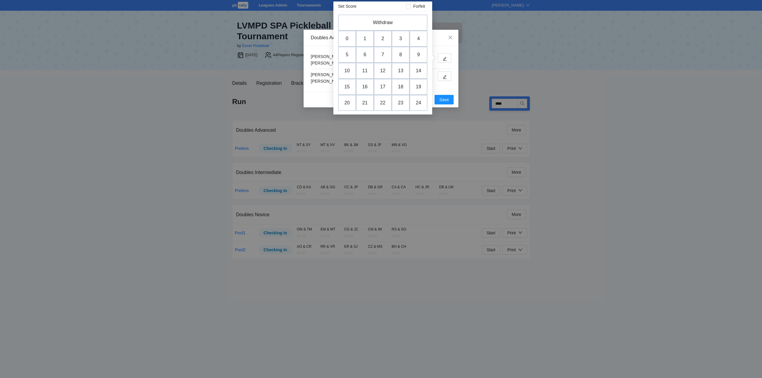
click at [383, 38] on td "2" at bounding box center [383, 39] width 18 height 16
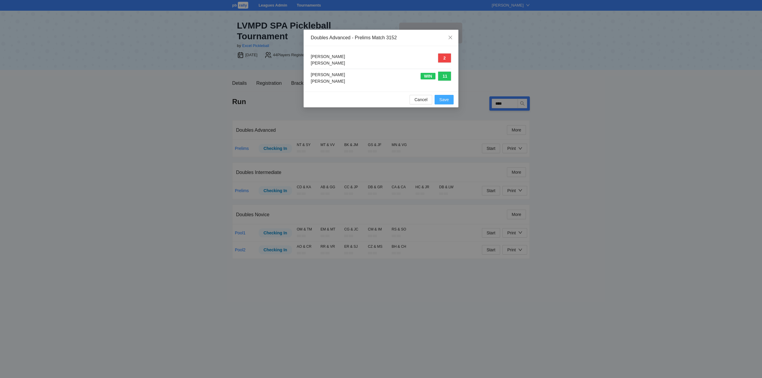
click at [443, 99] on span "Save" at bounding box center [444, 99] width 10 height 7
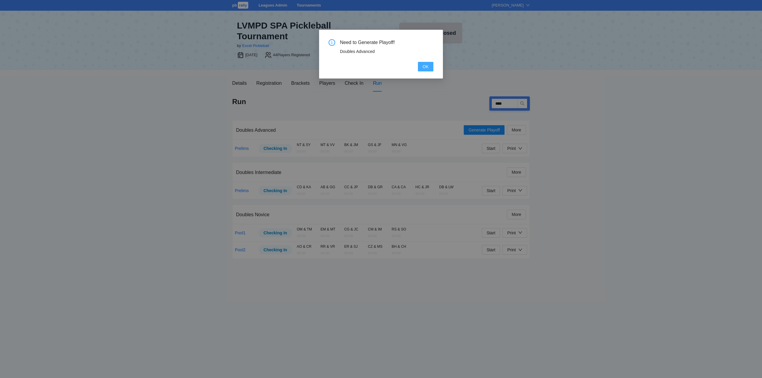
click at [426, 66] on span "OK" at bounding box center [426, 66] width 6 height 7
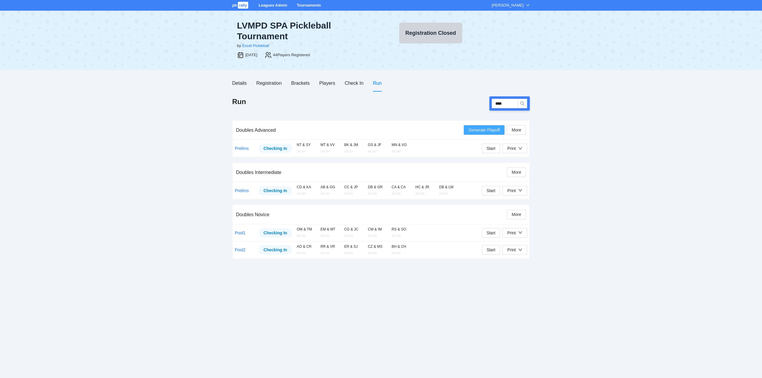
click at [482, 130] on span "Generate Playoff" at bounding box center [484, 130] width 31 height 7
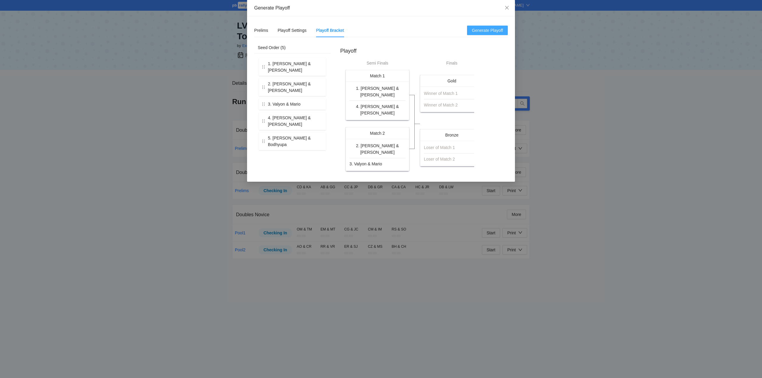
click at [484, 31] on span "Generate Playoff" at bounding box center [487, 30] width 31 height 7
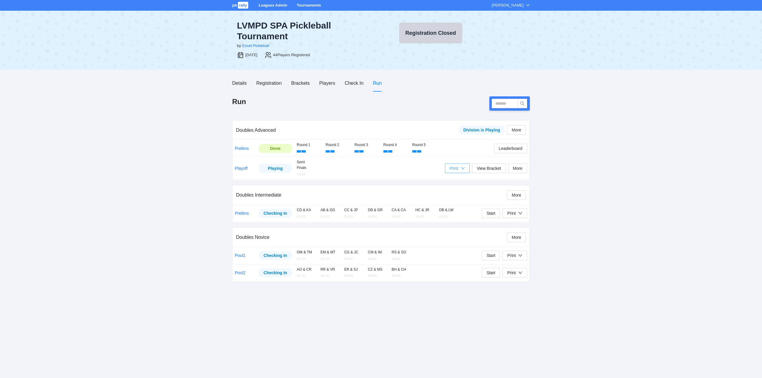
click at [463, 169] on icon "down" at bounding box center [463, 168] width 4 height 4
click at [461, 189] on span "Scorecards" at bounding box center [463, 190] width 31 height 7
click at [506, 104] on input "text" at bounding box center [505, 104] width 26 height 10
type input "****"
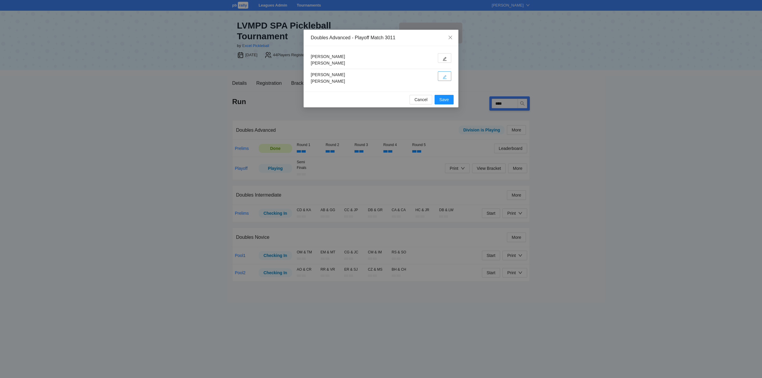
click at [442, 76] on button "button" at bounding box center [444, 76] width 13 height 10
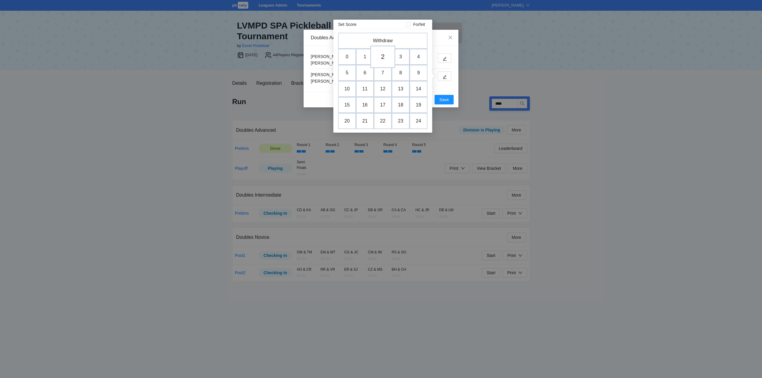
click at [384, 56] on td "2" at bounding box center [382, 57] width 25 height 23
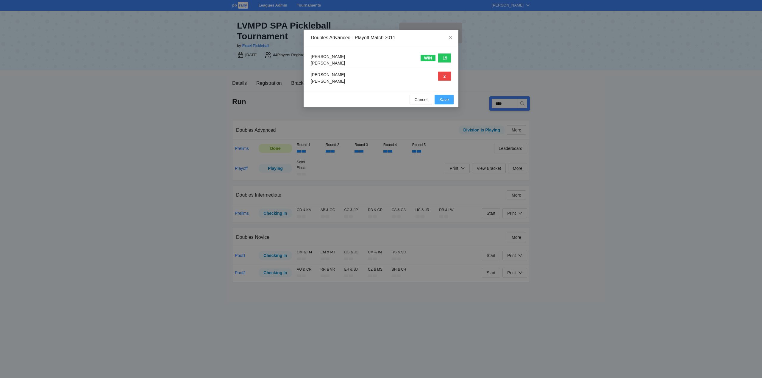
click at [446, 100] on span "Save" at bounding box center [444, 99] width 10 height 7
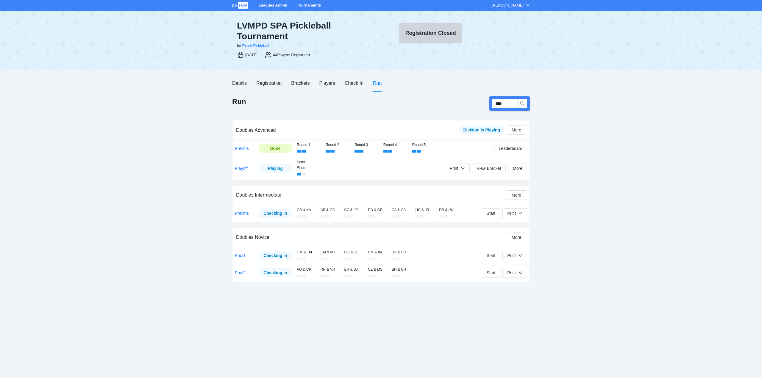
click at [508, 104] on input "****" at bounding box center [505, 104] width 26 height 10
type input "****"
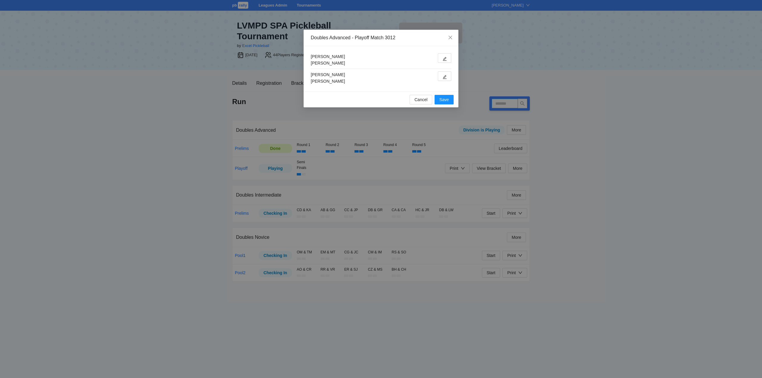
type input "****"
click at [445, 57] on icon "edit" at bounding box center [445, 59] width 4 height 4
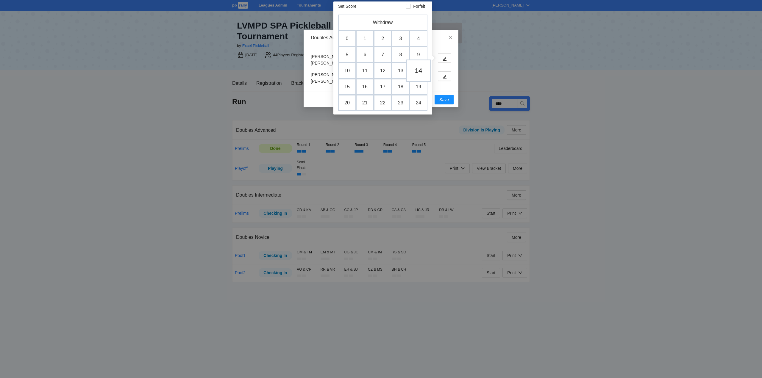
click at [417, 70] on td "14" at bounding box center [418, 71] width 25 height 23
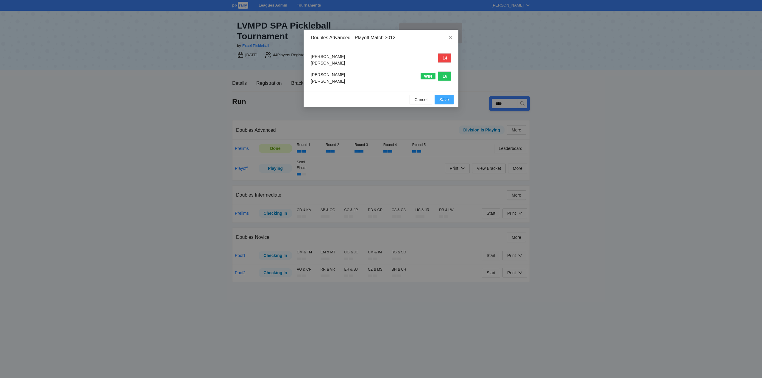
click at [444, 98] on span "Save" at bounding box center [444, 99] width 10 height 7
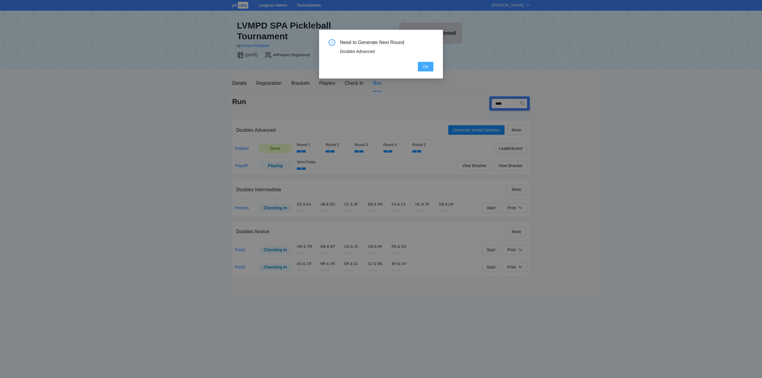
click at [425, 66] on span "OK" at bounding box center [426, 66] width 6 height 7
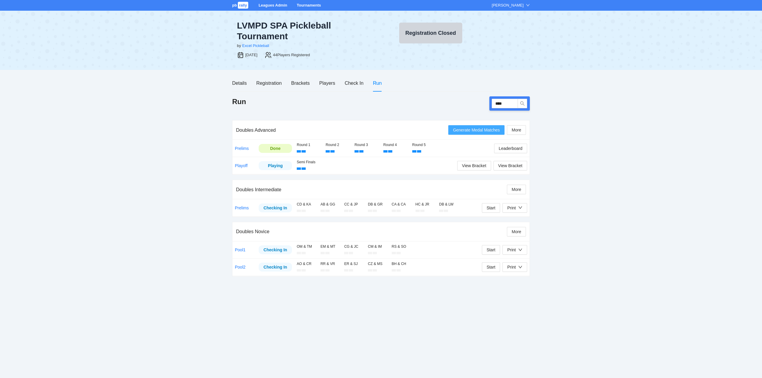
click at [475, 129] on span "Generate Medal Matches" at bounding box center [476, 130] width 47 height 7
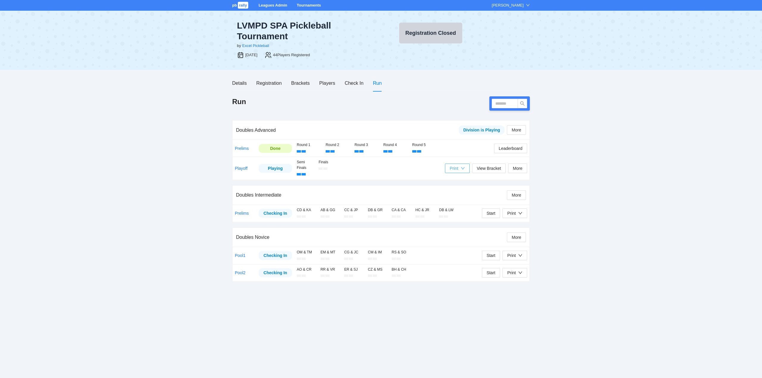
click at [457, 170] on div "Print" at bounding box center [454, 168] width 9 height 7
click at [466, 179] on span "Players Medal Scorecards" at bounding box center [472, 180] width 49 height 7
click at [504, 103] on input "text" at bounding box center [505, 104] width 26 height 10
type input "****"
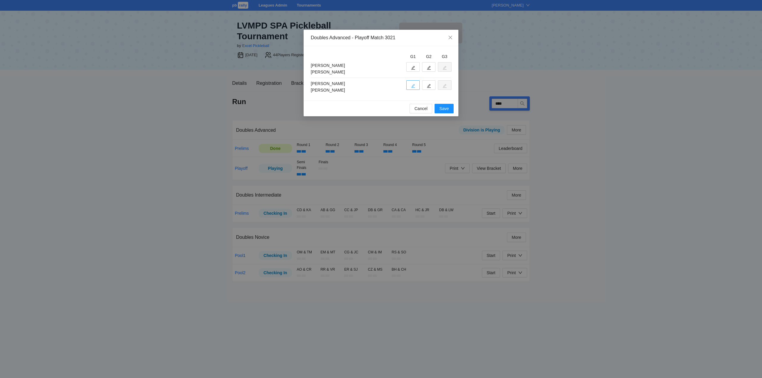
click at [413, 85] on icon "edit" at bounding box center [413, 86] width 4 height 4
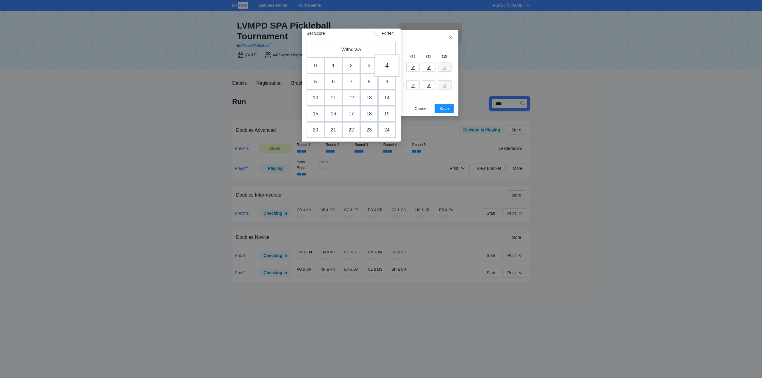
click at [386, 67] on td "4" at bounding box center [387, 65] width 25 height 23
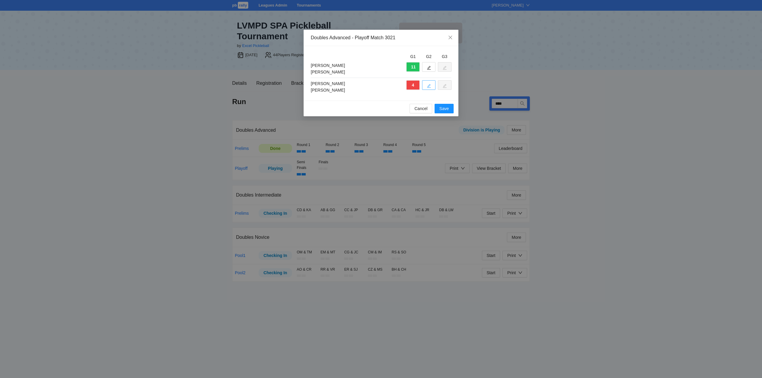
click at [429, 84] on icon "edit" at bounding box center [429, 86] width 4 height 4
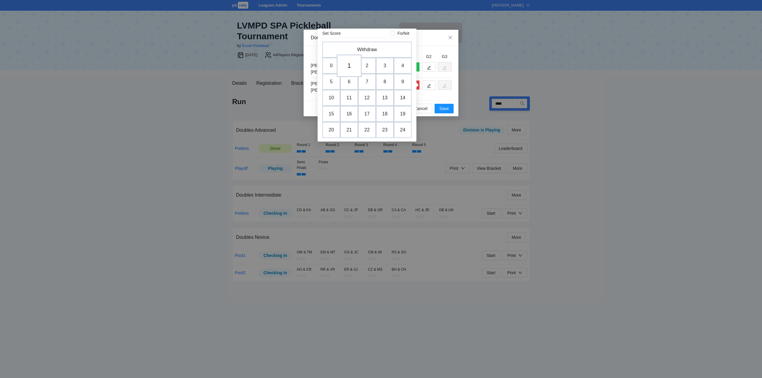
click at [351, 65] on td "1" at bounding box center [349, 65] width 25 height 23
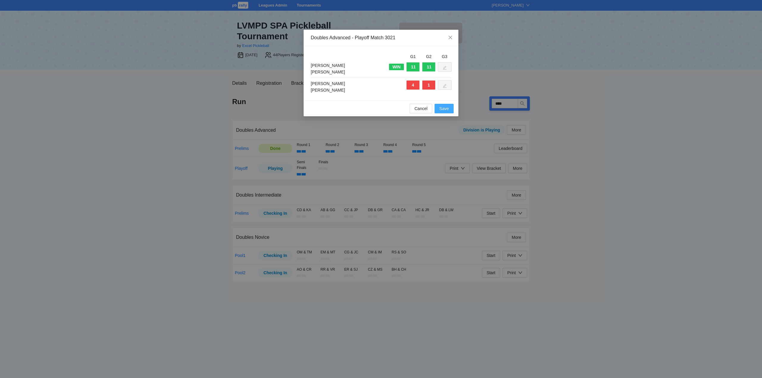
click at [446, 109] on span "Save" at bounding box center [444, 108] width 10 height 7
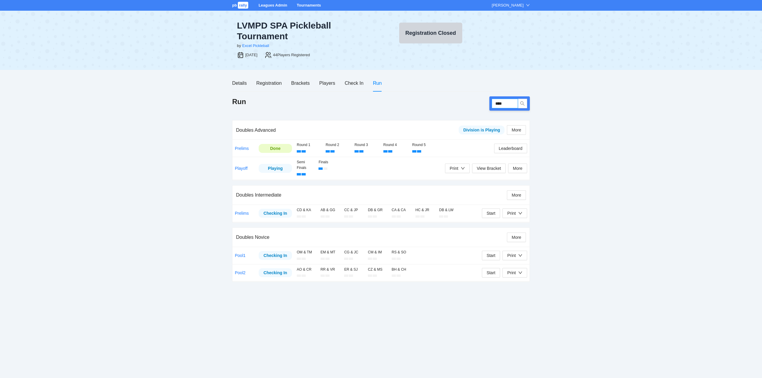
click at [507, 103] on input "****" at bounding box center [505, 104] width 26 height 10
type input "****"
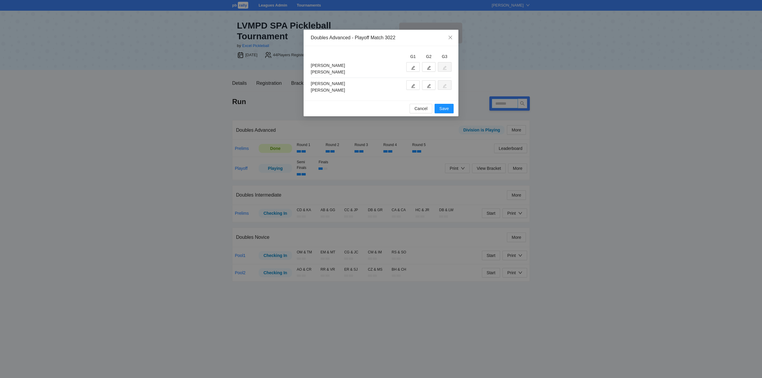
type input "****"
click at [413, 84] on span "edit" at bounding box center [413, 86] width 4 height 4
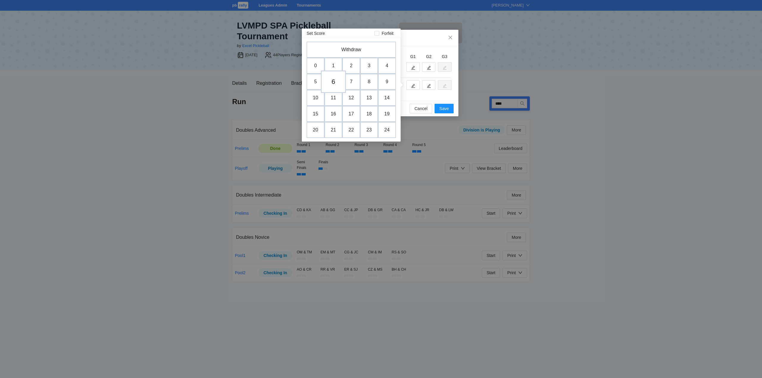
click at [335, 81] on td "6" at bounding box center [333, 82] width 25 height 23
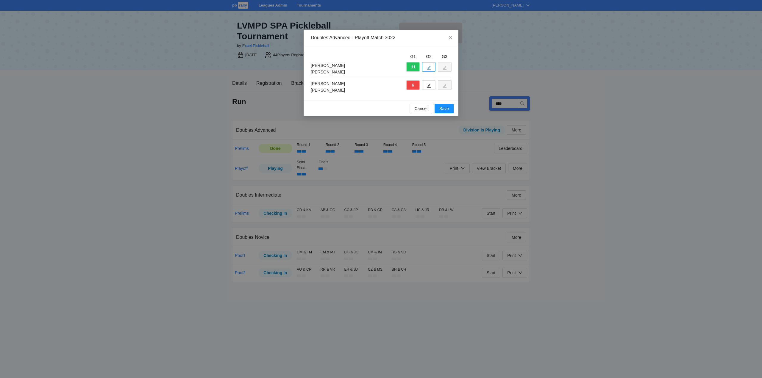
click at [429, 66] on icon "edit" at bounding box center [429, 68] width 4 height 4
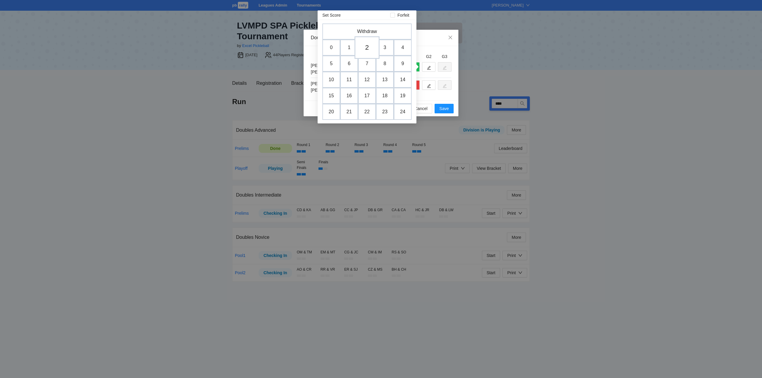
click at [368, 47] on td "2" at bounding box center [367, 47] width 25 height 23
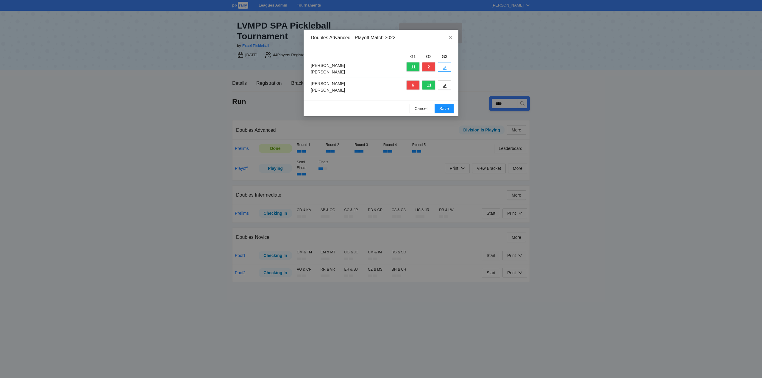
click at [447, 65] on button "button" at bounding box center [444, 67] width 13 height 10
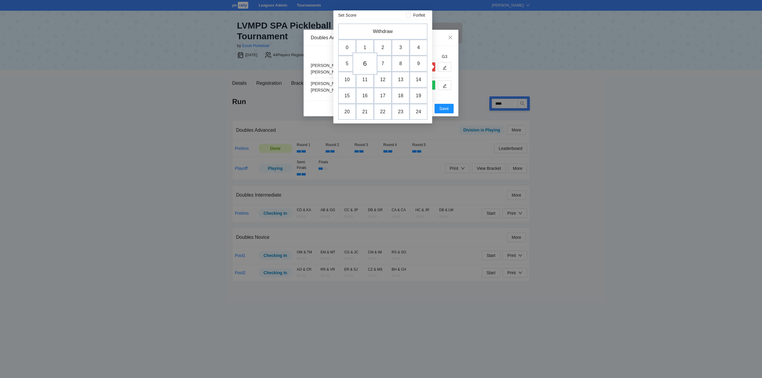
click at [364, 64] on td "6" at bounding box center [365, 63] width 25 height 23
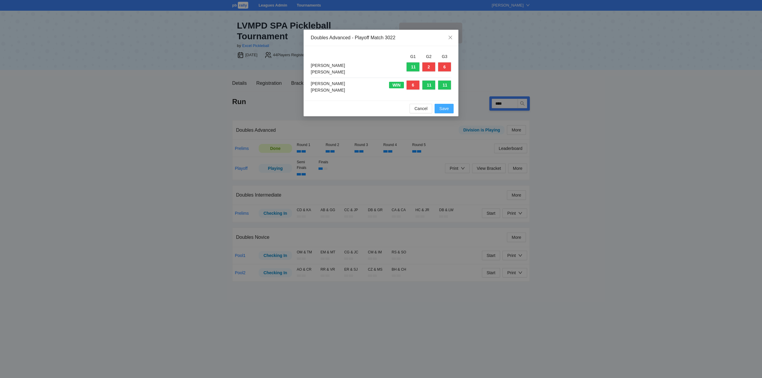
click at [443, 107] on span "Save" at bounding box center [444, 108] width 10 height 7
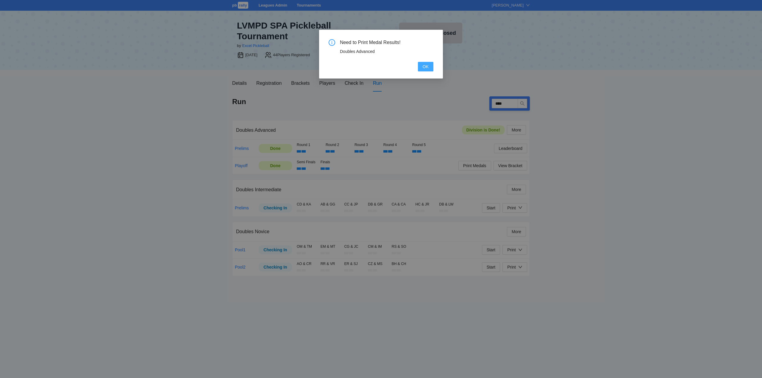
click at [423, 67] on span "OK" at bounding box center [426, 66] width 6 height 7
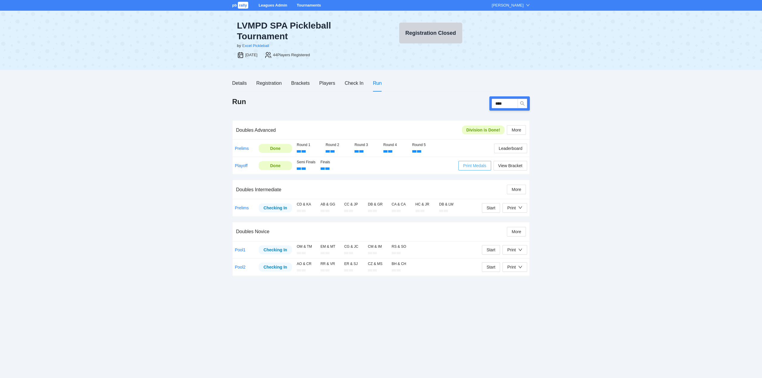
click at [469, 166] on span "Print Medals" at bounding box center [474, 166] width 23 height 7
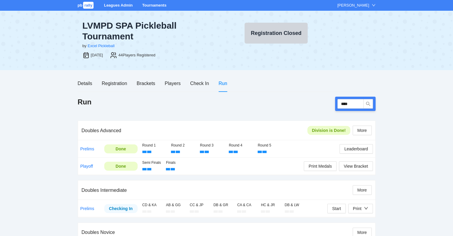
click at [151, 4] on link "Tournaments" at bounding box center [154, 5] width 24 height 4
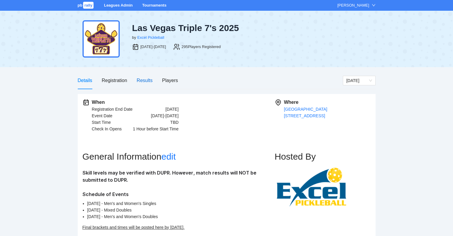
click at [144, 80] on div "Results" at bounding box center [145, 80] width 16 height 7
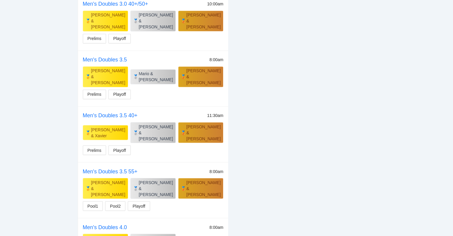
scroll to position [1012, 0]
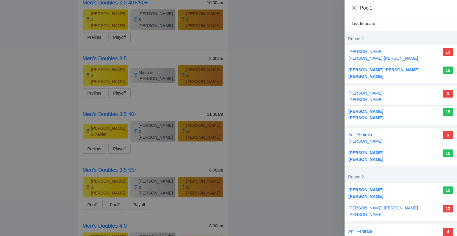
click at [93, 101] on div at bounding box center [228, 118] width 457 height 236
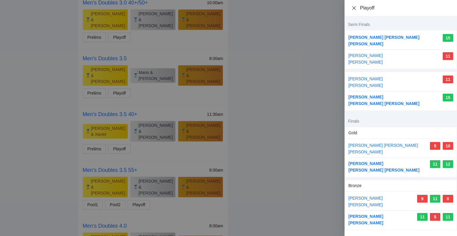
click at [354, 8] on icon "close" at bounding box center [354, 8] width 5 height 5
